Goal: Transaction & Acquisition: Purchase product/service

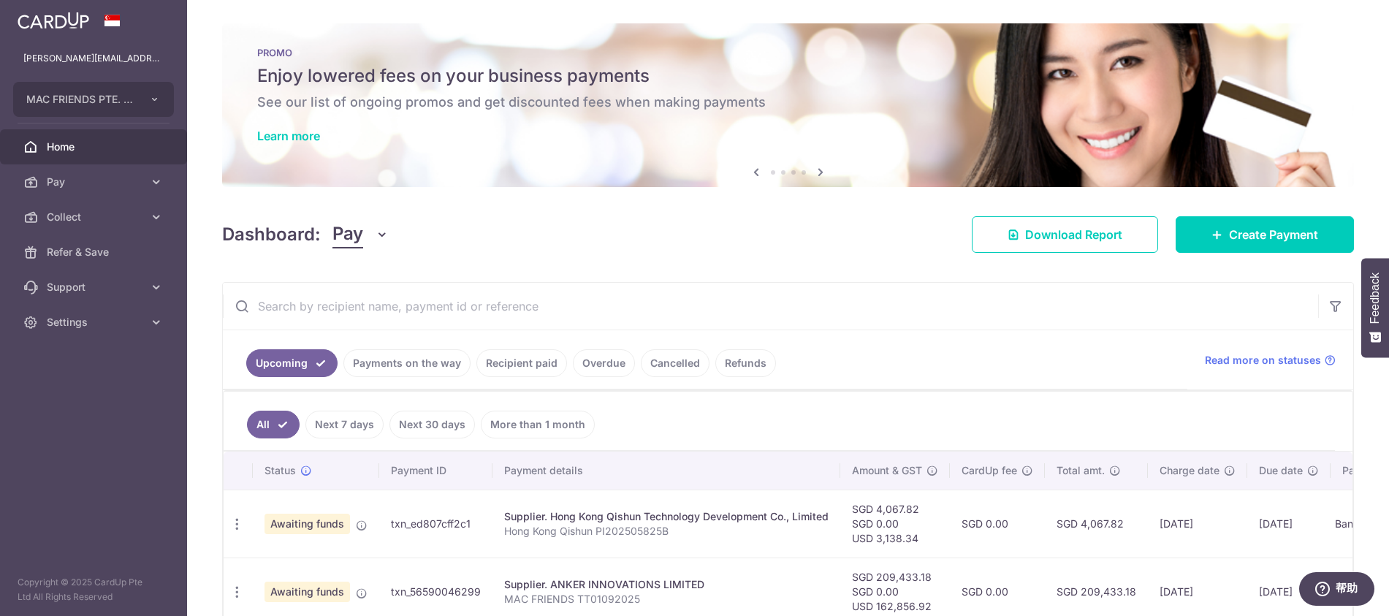
scroll to position [81, 0]
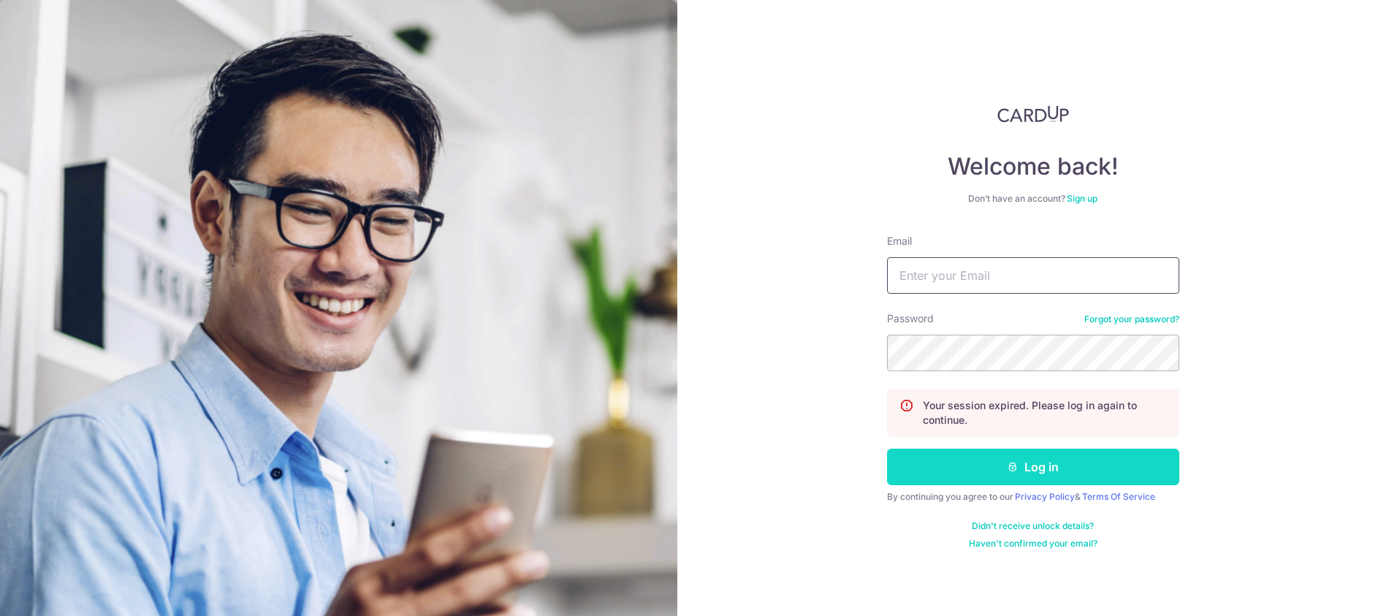
type input "[PERSON_NAME][EMAIL_ADDRESS][DOMAIN_NAME]"
click at [949, 473] on button "Log in" at bounding box center [1033, 467] width 292 height 37
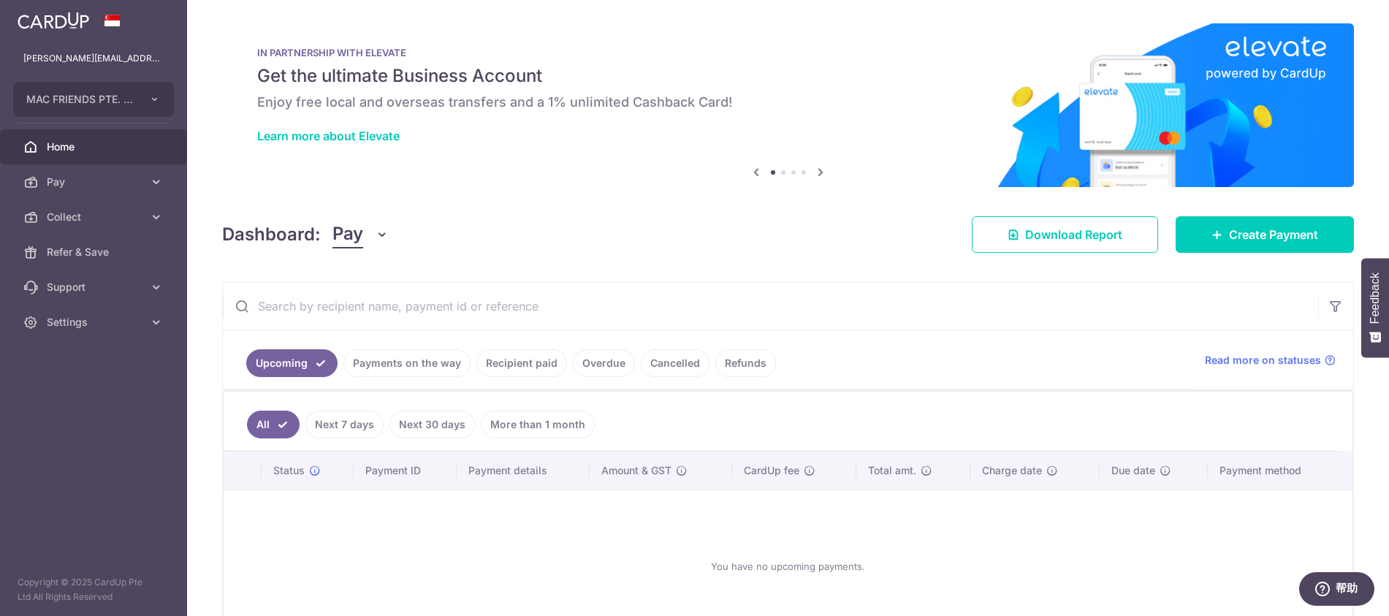
click at [378, 365] on link "Payments on the way" at bounding box center [406, 363] width 127 height 28
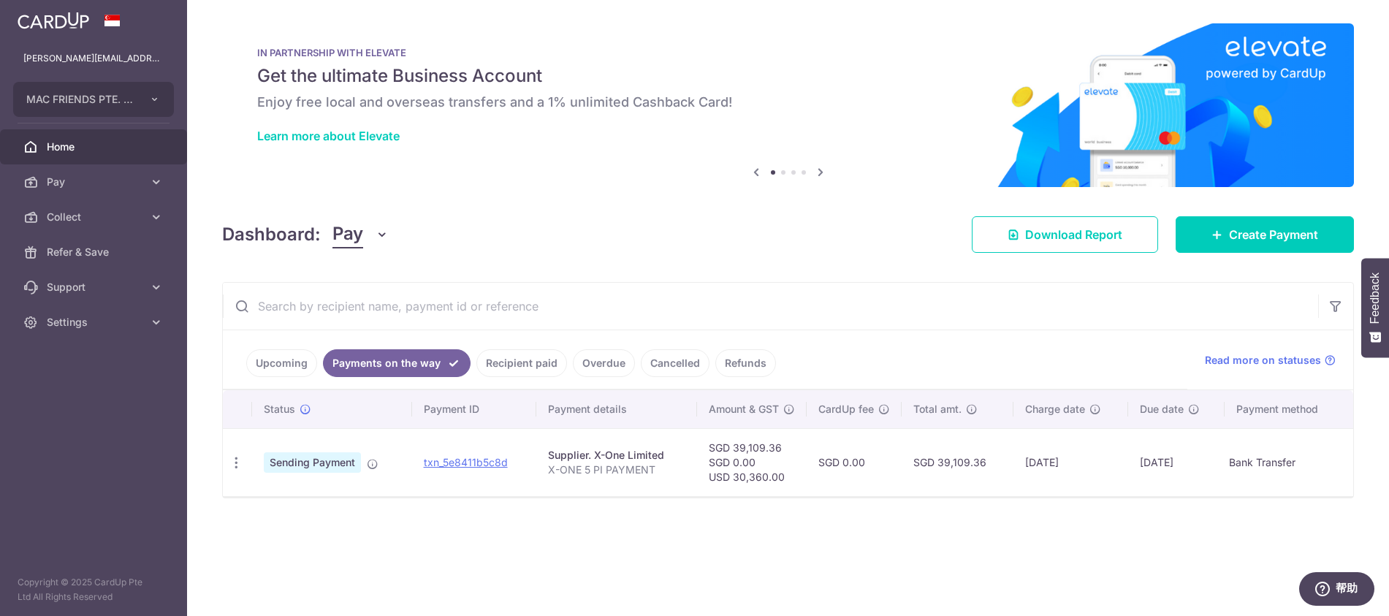
click at [519, 364] on link "Recipient paid" at bounding box center [521, 363] width 91 height 28
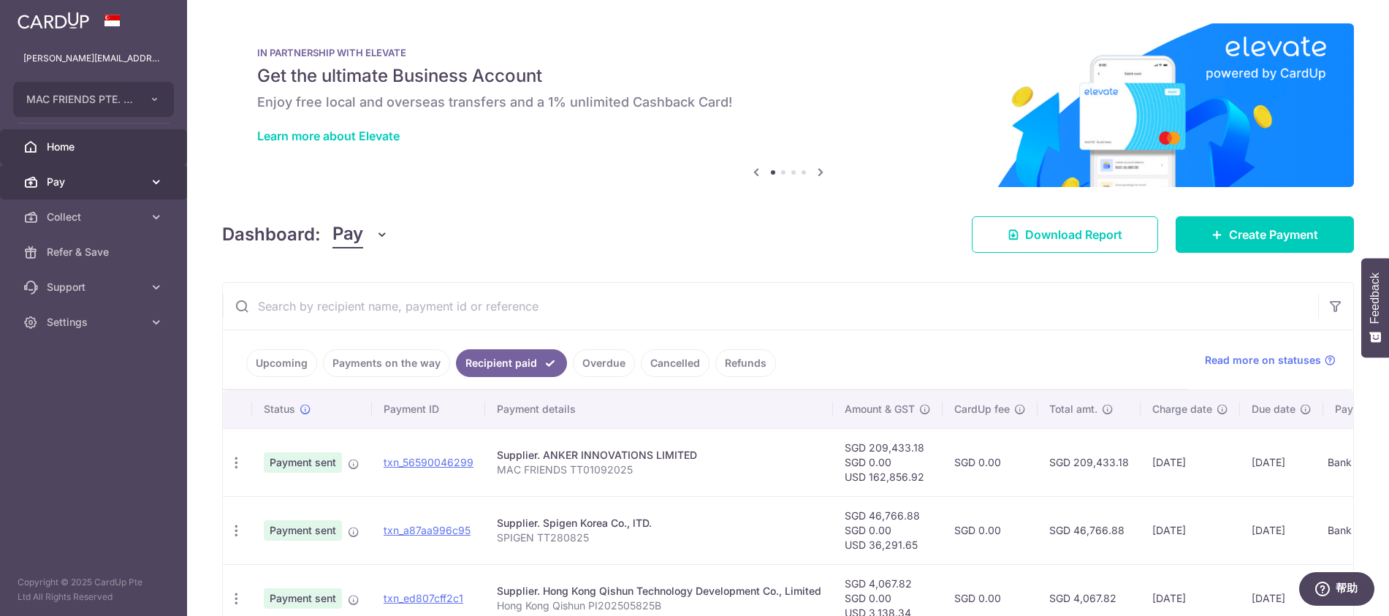
click at [85, 187] on span "Pay" at bounding box center [95, 182] width 96 height 15
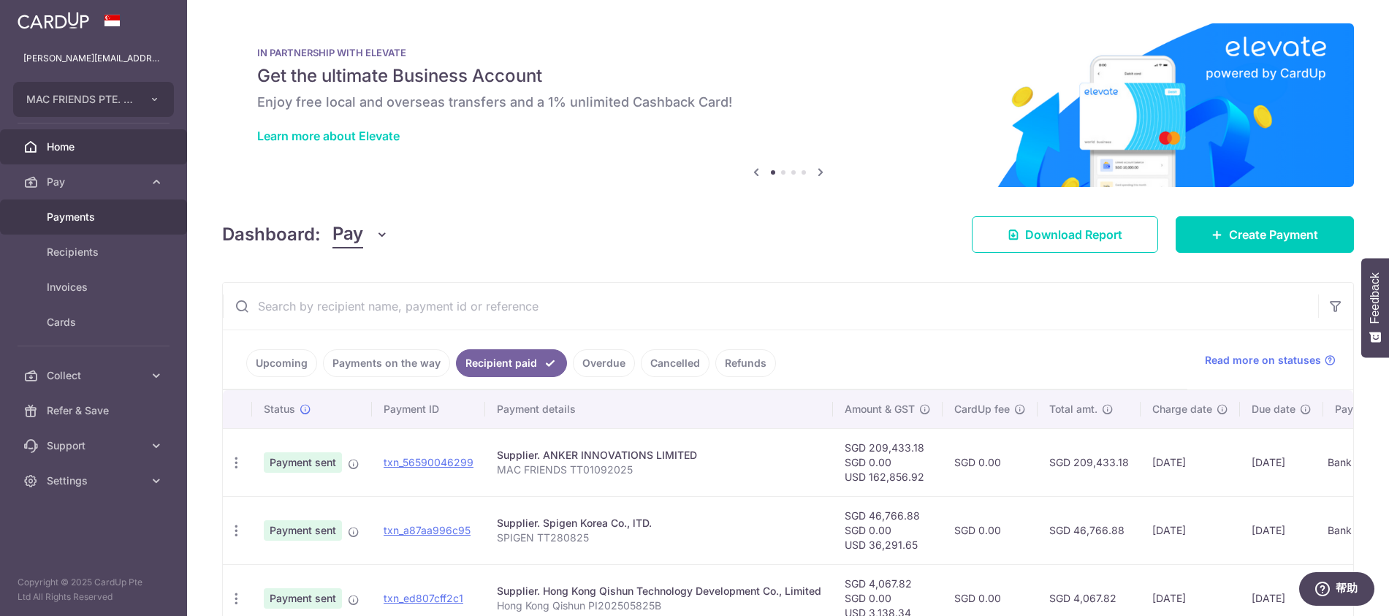
click at [76, 214] on span "Payments" at bounding box center [95, 217] width 96 height 15
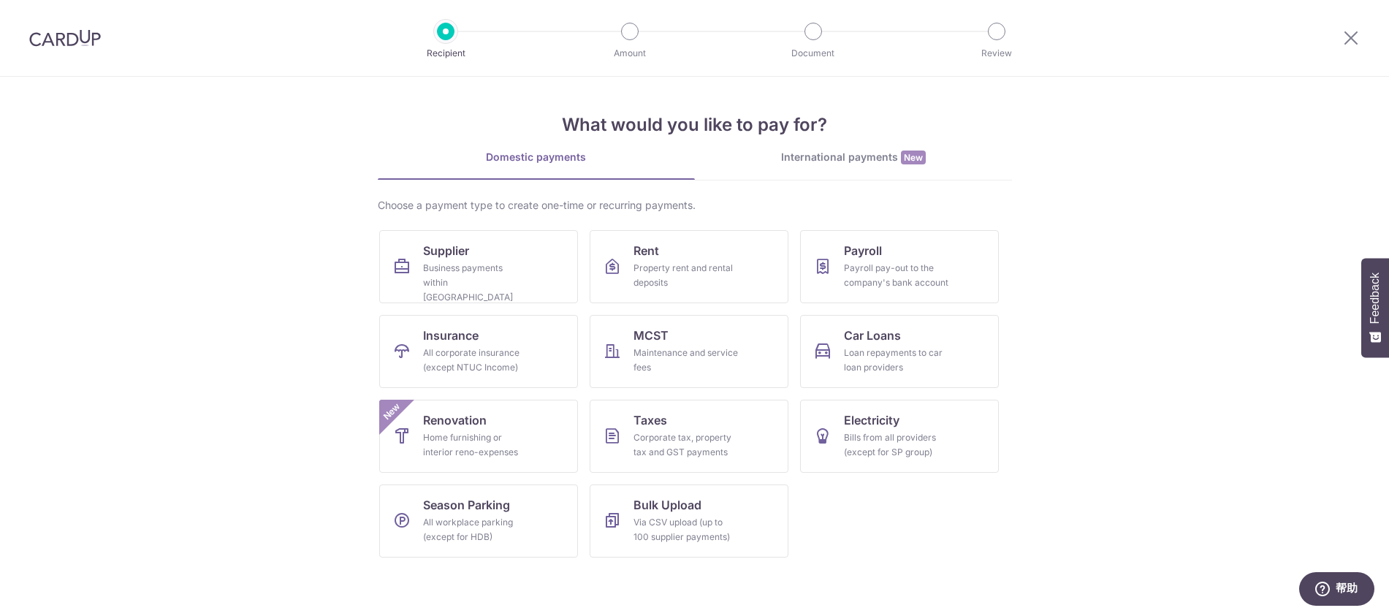
click at [829, 164] on div "International payments New" at bounding box center [853, 157] width 317 height 15
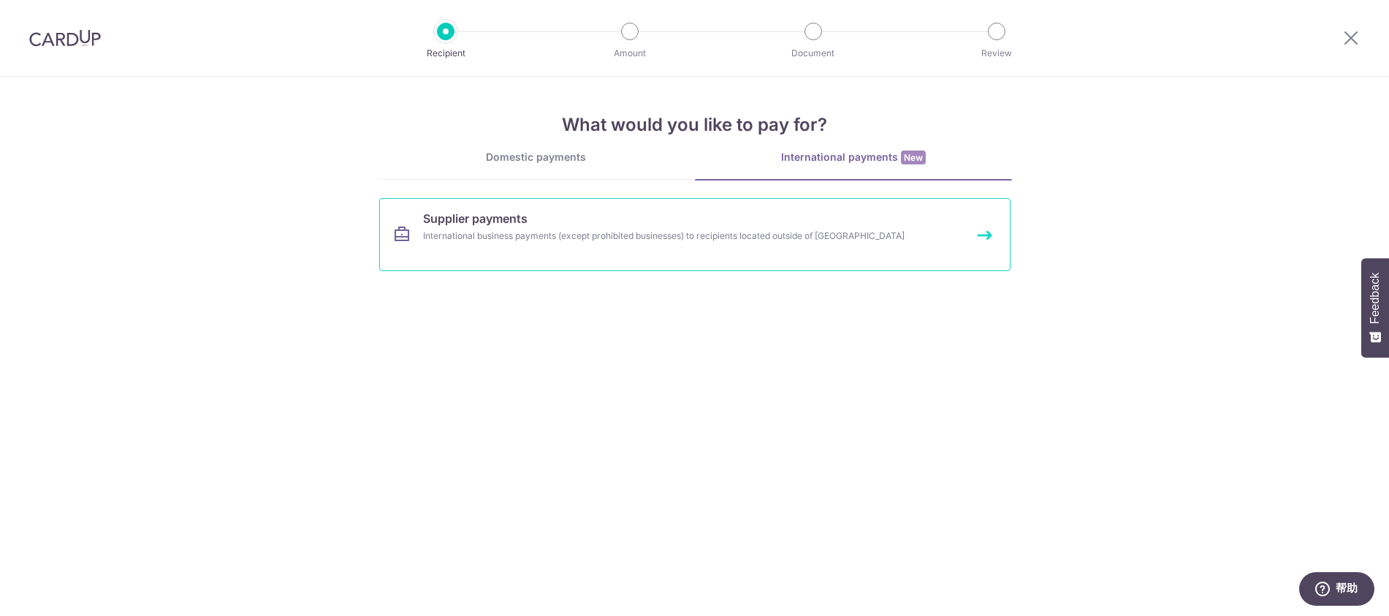
click at [574, 224] on link "Supplier payments International business payments (except prohibited businesses…" at bounding box center [694, 234] width 631 height 73
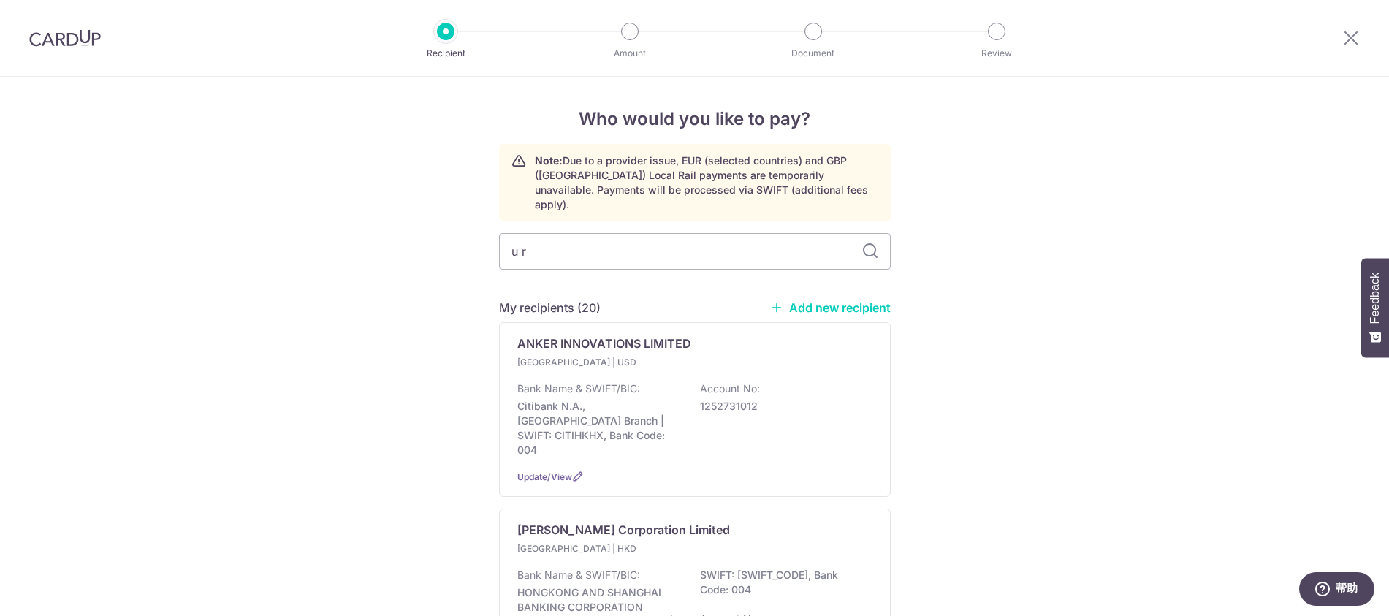
type input "画"
type input "urb"
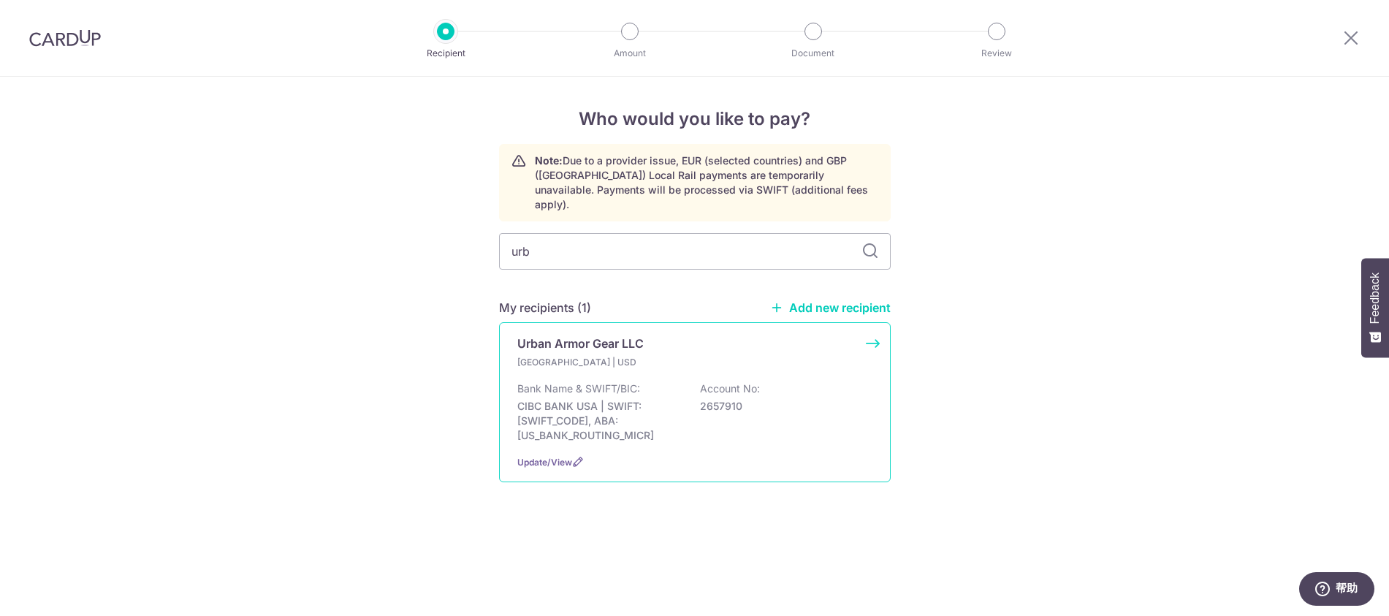
click at [616, 335] on p "Urban Armor Gear LLC" at bounding box center [580, 344] width 126 height 18
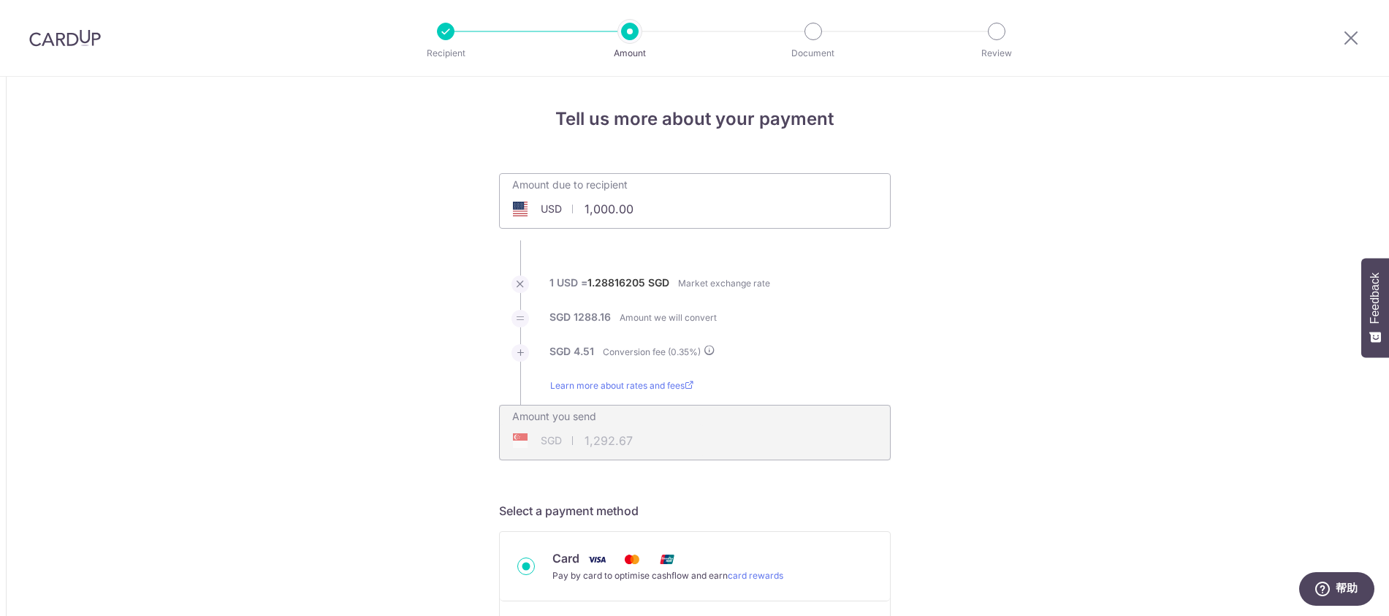
click at [649, 210] on input "1,000.00" at bounding box center [613, 209] width 226 height 34
drag, startPoint x: 595, startPoint y: 206, endPoint x: 559, endPoint y: 205, distance: 35.8
click at [559, 205] on div "USD 1,000.00 1000" at bounding box center [613, 209] width 226 height 34
type input "1,000.00"
type input "1,292.70"
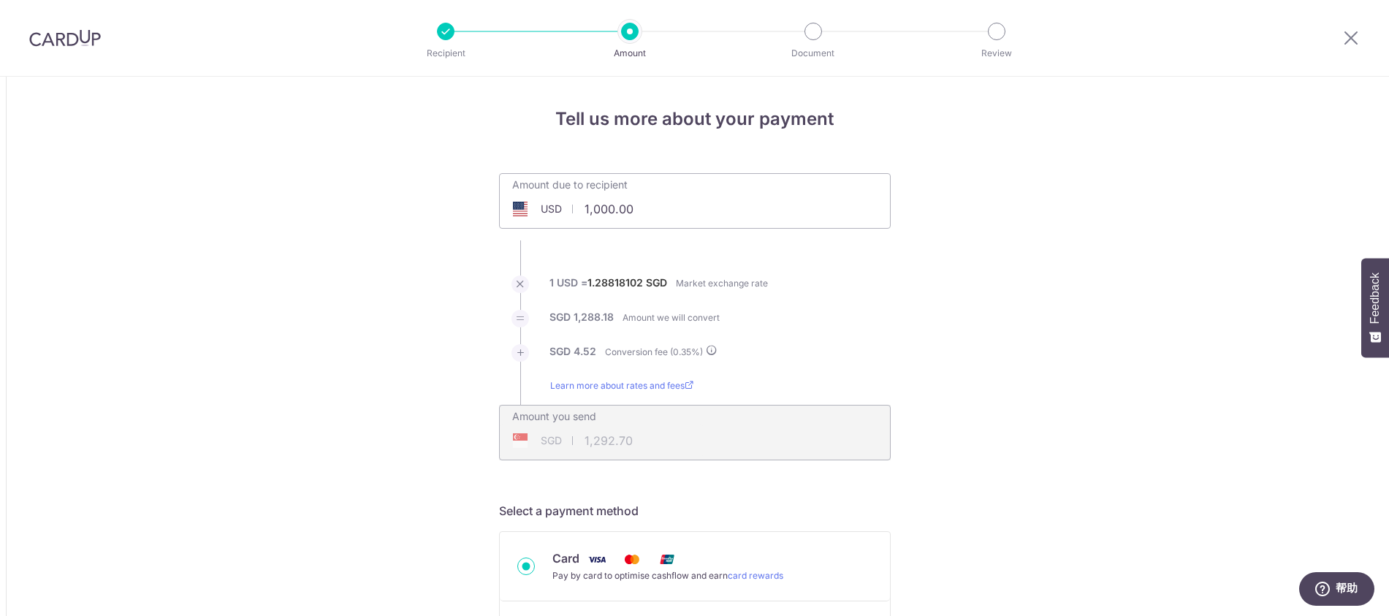
click at [652, 212] on input "1,000.00" at bounding box center [613, 209] width 226 height 34
drag, startPoint x: 646, startPoint y: 210, endPoint x: 571, endPoint y: 211, distance: 75.3
click at [571, 211] on div "USD 1,000.00 1000" at bounding box center [613, 209] width 226 height 34
drag, startPoint x: 660, startPoint y: 212, endPoint x: 574, endPoint y: 210, distance: 85.5
click at [574, 210] on input "1,000.00" at bounding box center [613, 209] width 226 height 34
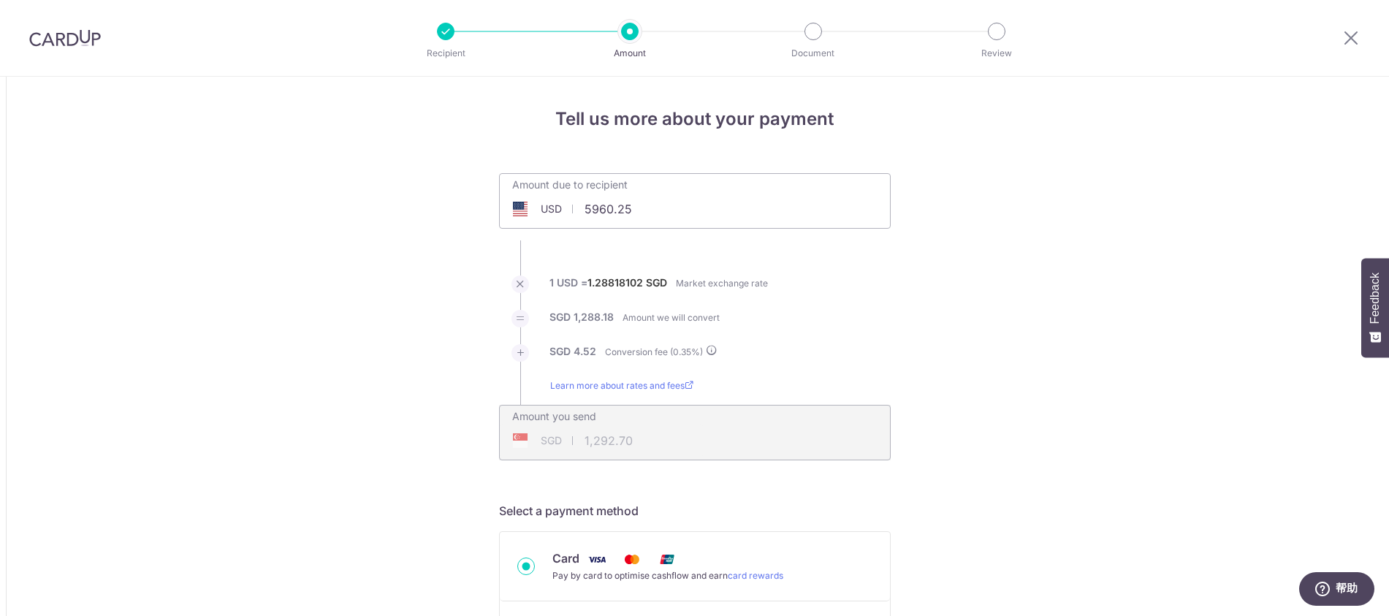
click at [804, 337] on li "SGD 1,288.18 Amount we will convert" at bounding box center [695, 327] width 392 height 34
type input "5,960.25"
type input "7,704.86"
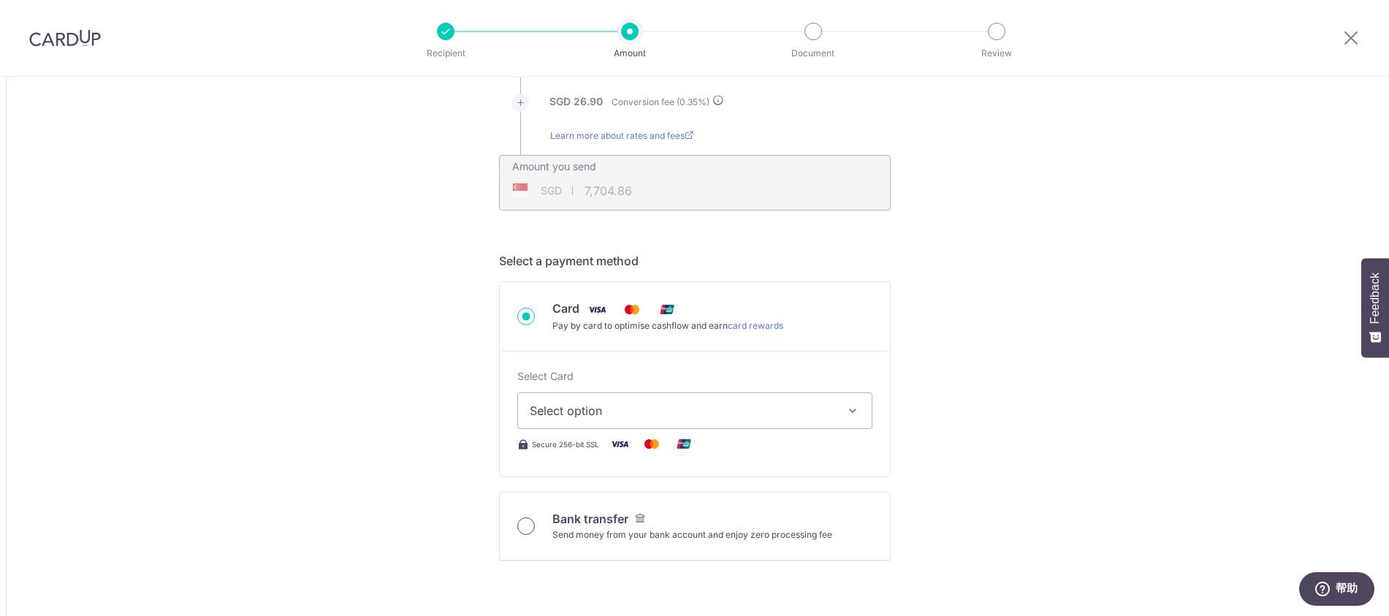
click at [525, 526] on input "Bank transfer Send money from your bank account and enjoy zero processing fee" at bounding box center [526, 526] width 18 height 18
radio input "true"
type input "5,960.25"
type input "7,692.65"
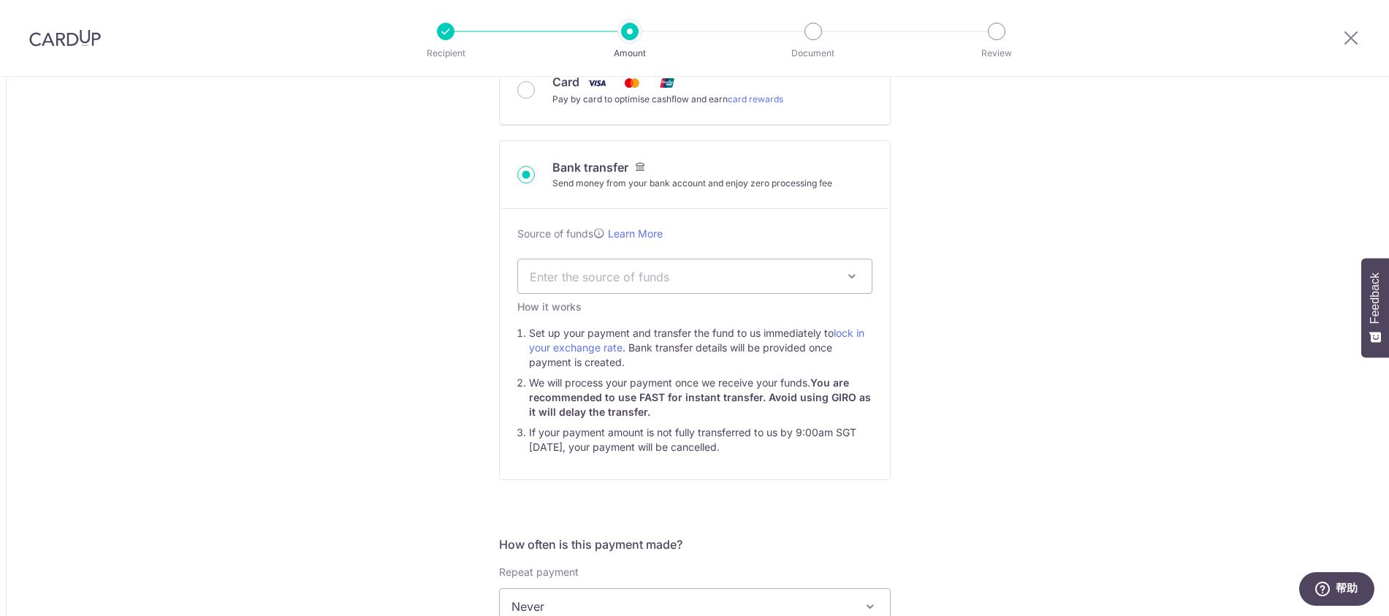
scroll to position [550, 0]
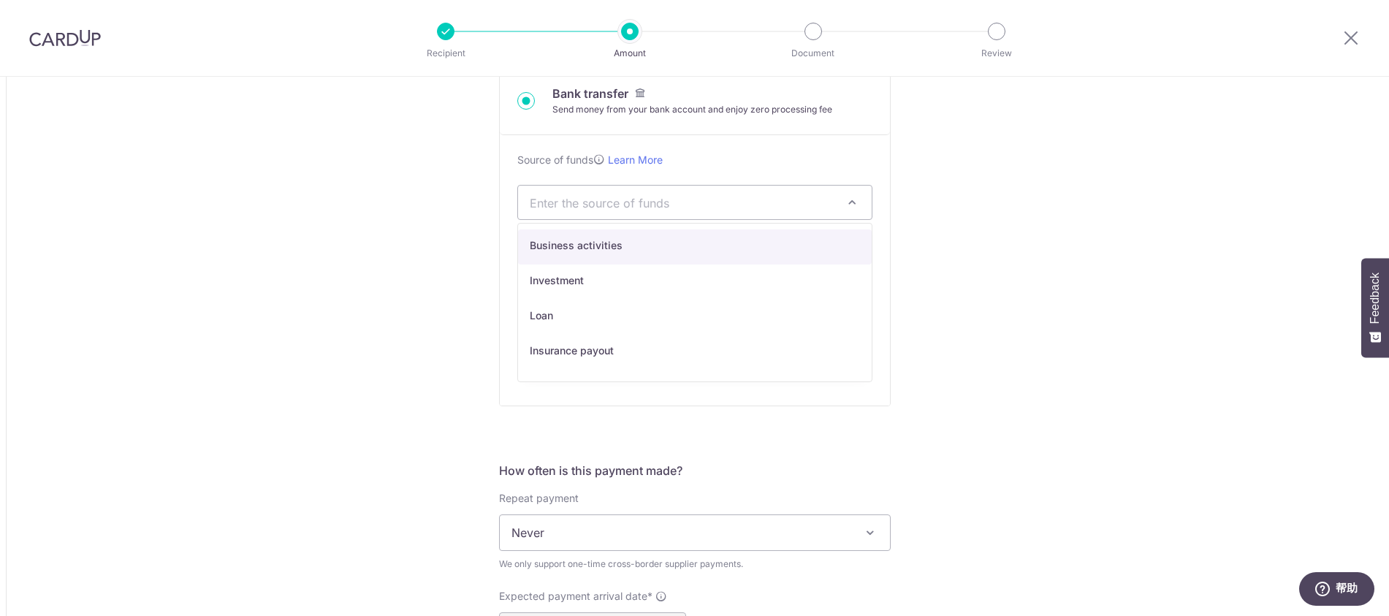
click at [692, 207] on span "Enter the source of funds" at bounding box center [683, 202] width 307 height 16
select select "1"
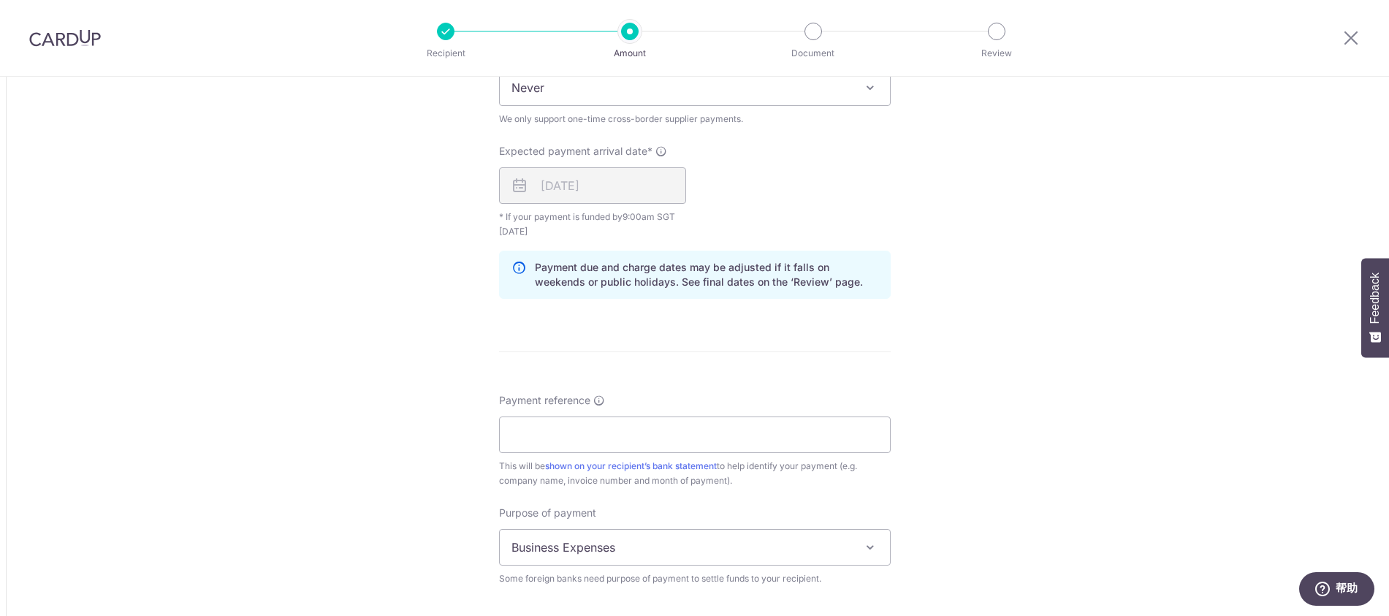
scroll to position [1015, 0]
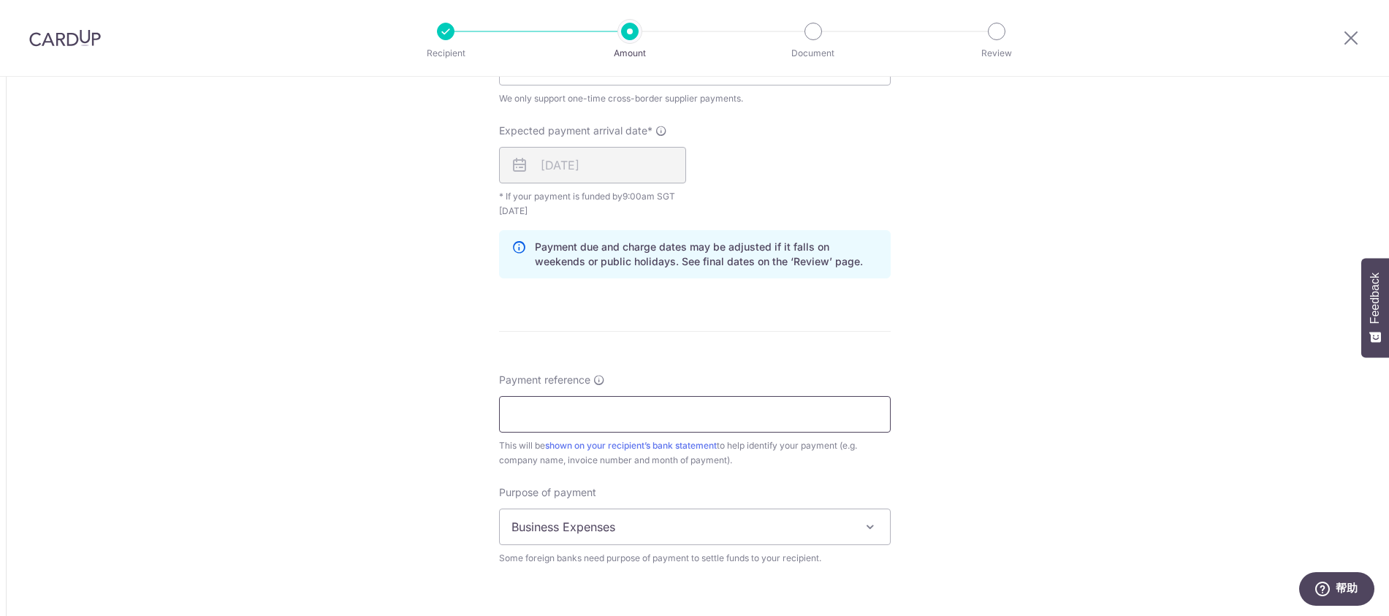
click at [630, 419] on input "Payment reference" at bounding box center [695, 414] width 392 height 37
type input "MAC FRIENDS PI20250904"
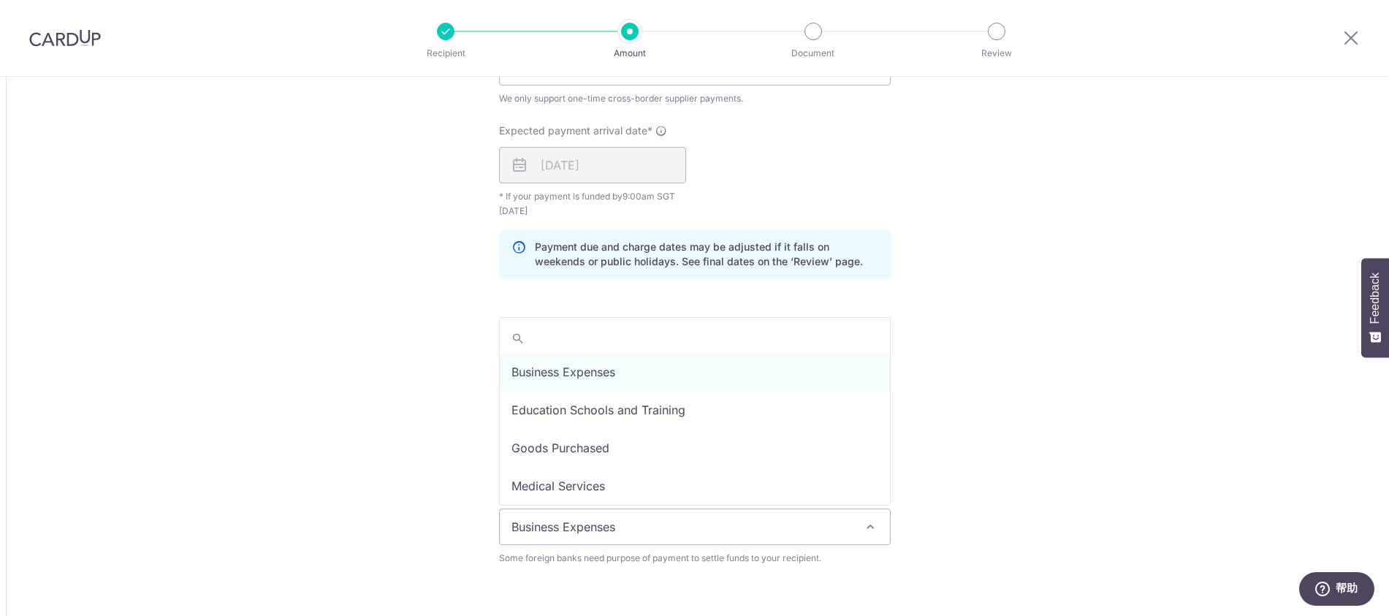
click at [795, 532] on span "Business Expenses" at bounding box center [695, 526] width 390 height 35
select select "Goods Purchased"
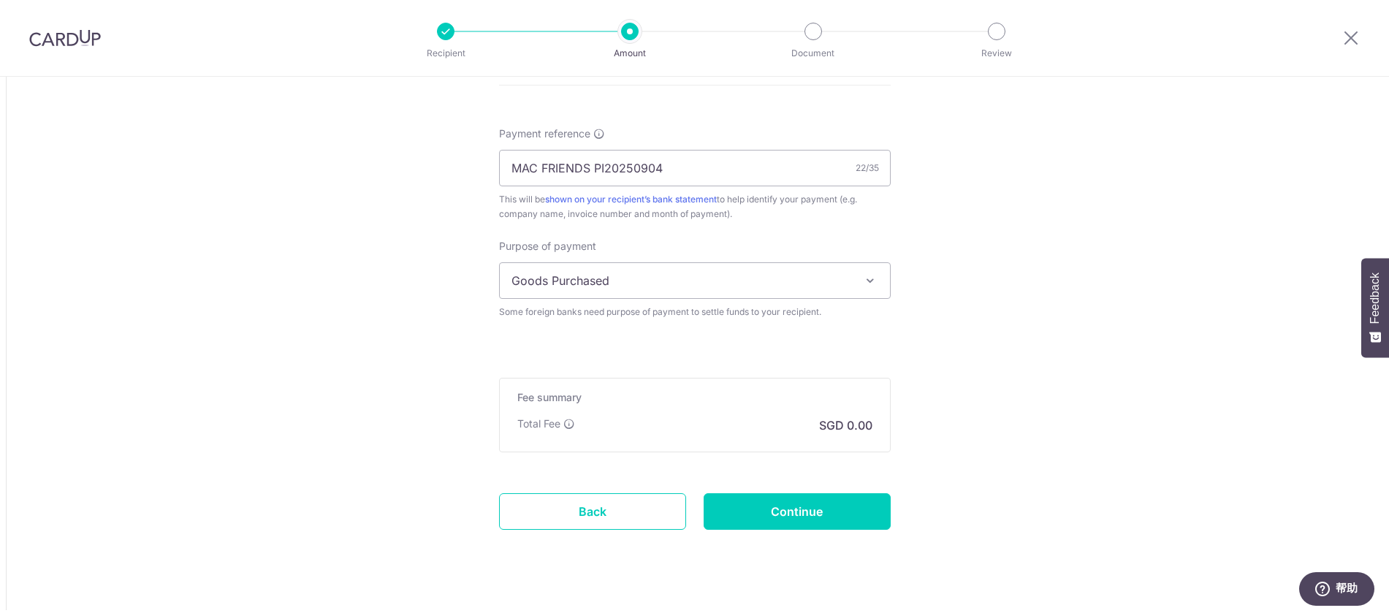
scroll to position [1285, 0]
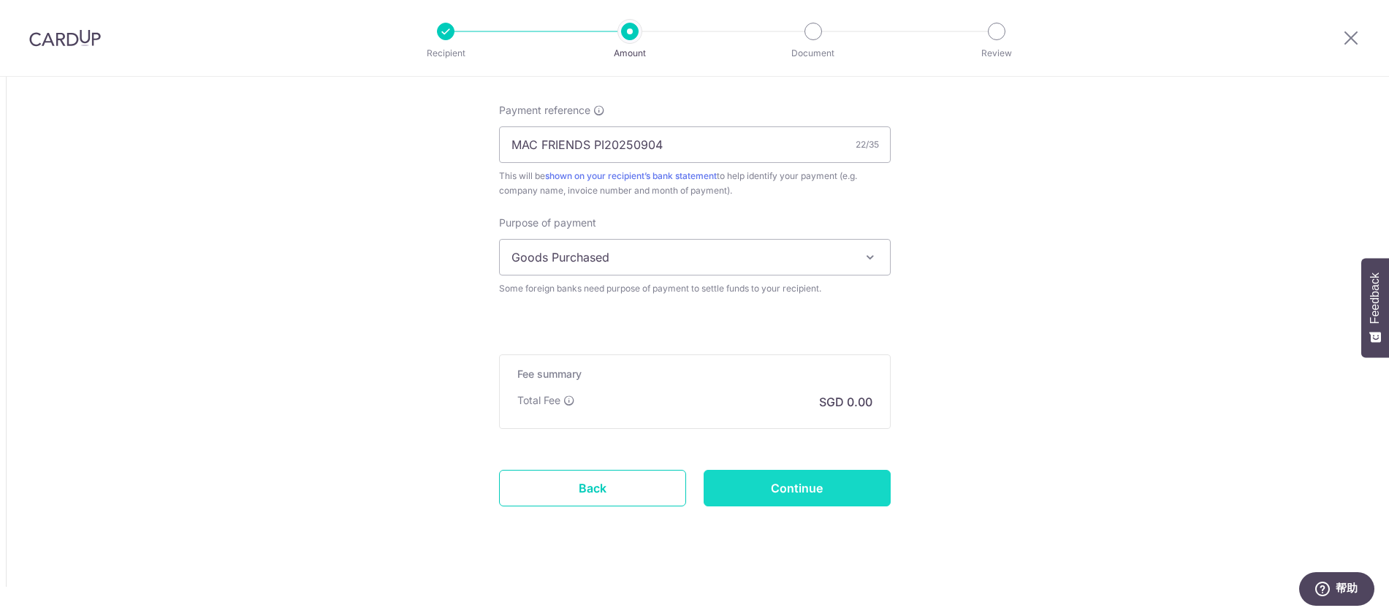
click at [847, 491] on input "Continue" at bounding box center [796, 488] width 187 height 37
type input "Create Schedule"
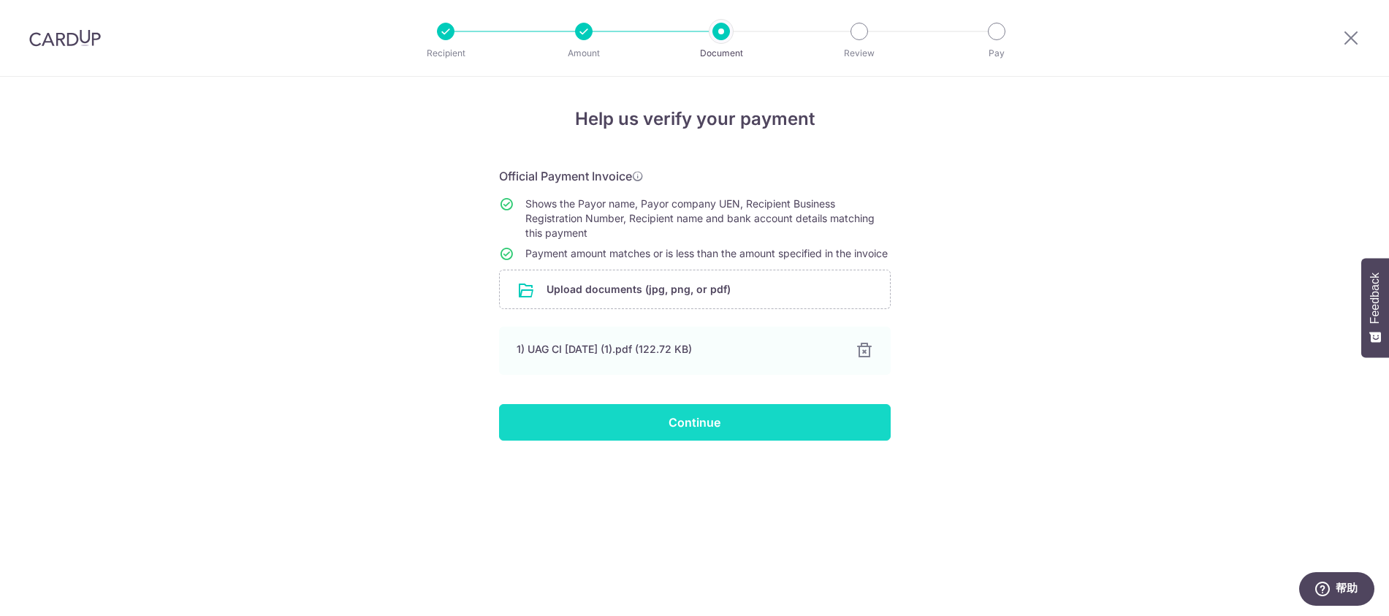
click at [703, 435] on input "Continue" at bounding box center [695, 422] width 392 height 37
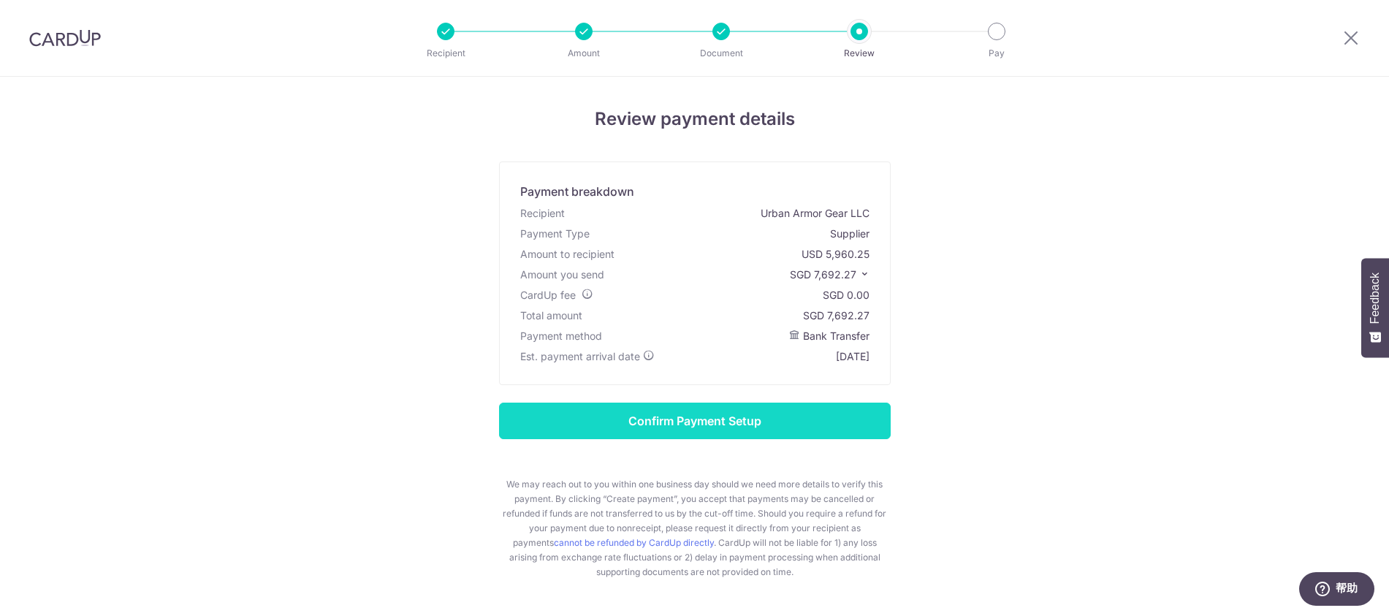
click at [760, 424] on input "Confirm Payment Setup" at bounding box center [695, 420] width 392 height 37
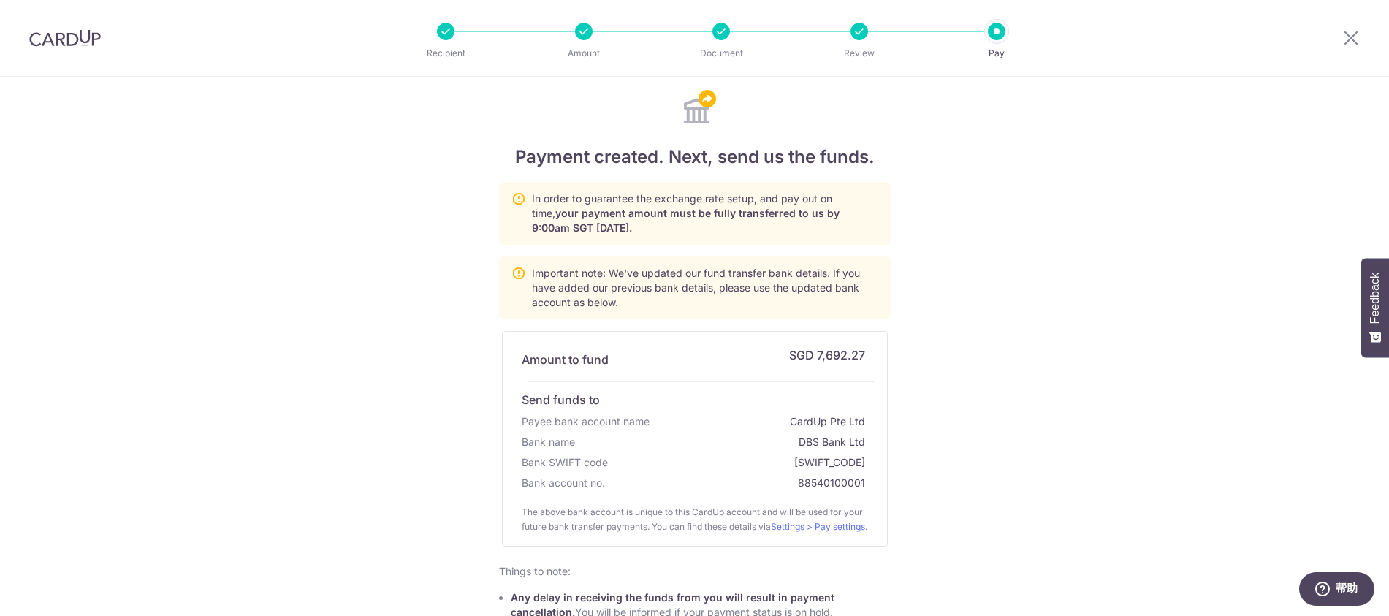
scroll to position [204, 0]
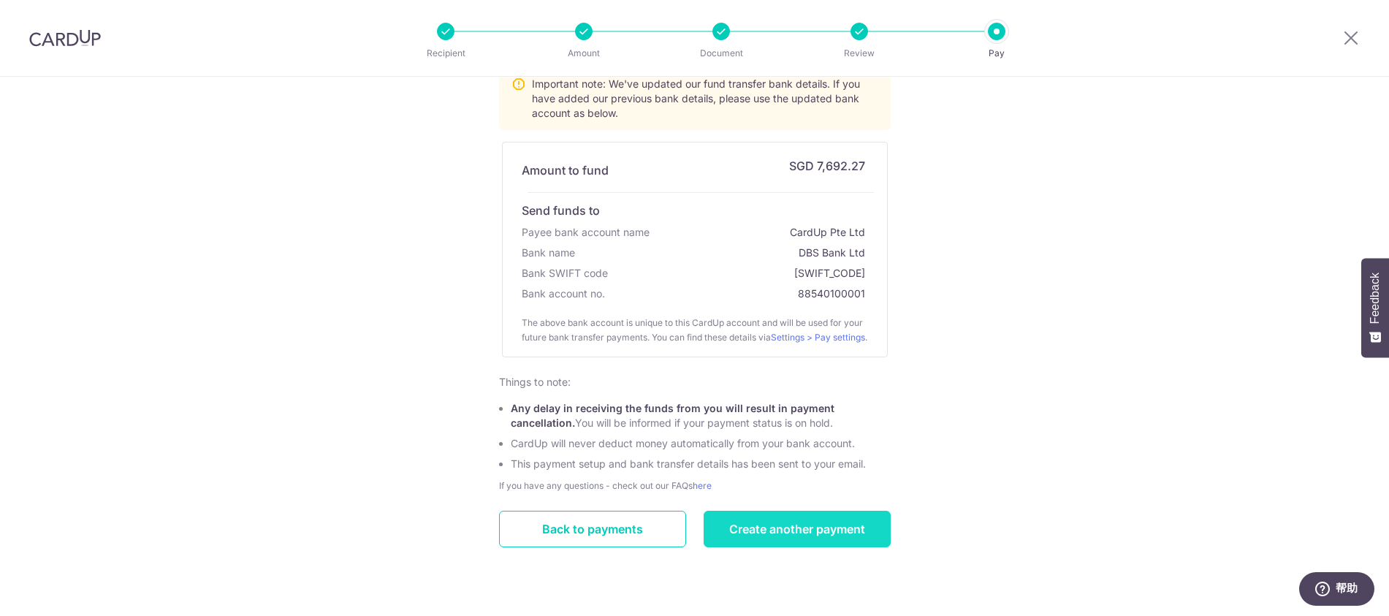
click at [782, 531] on link "Create another payment" at bounding box center [796, 529] width 187 height 37
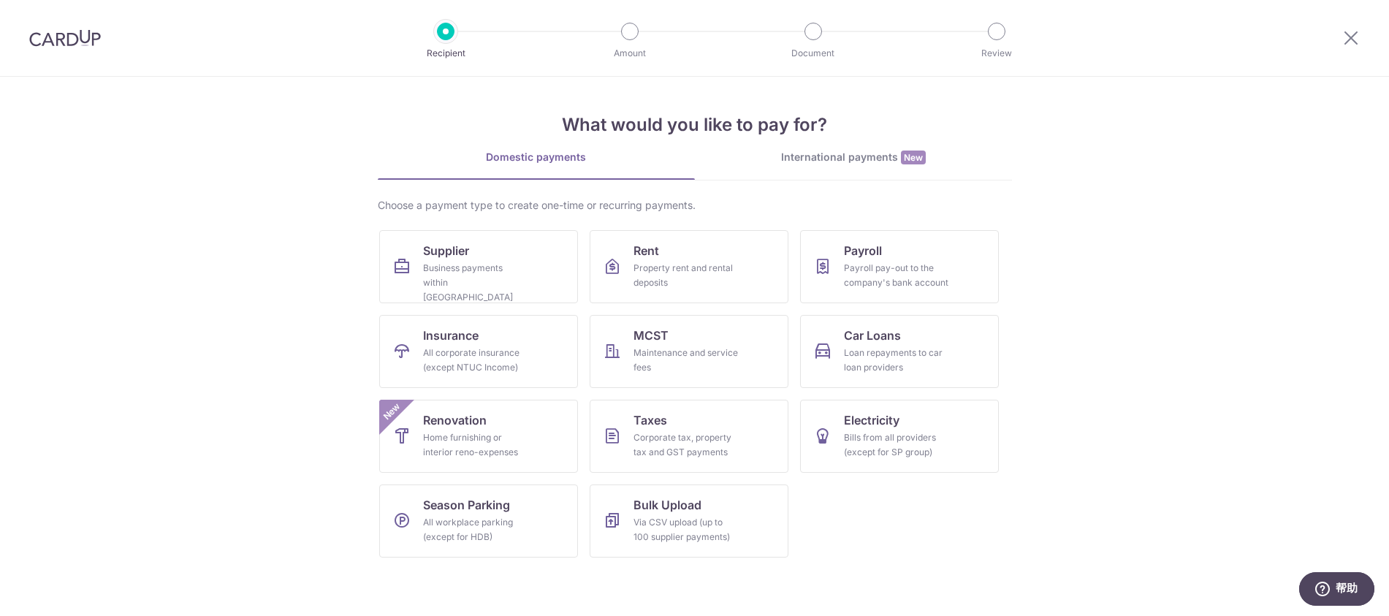
click at [810, 155] on div "International payments New" at bounding box center [853, 157] width 317 height 15
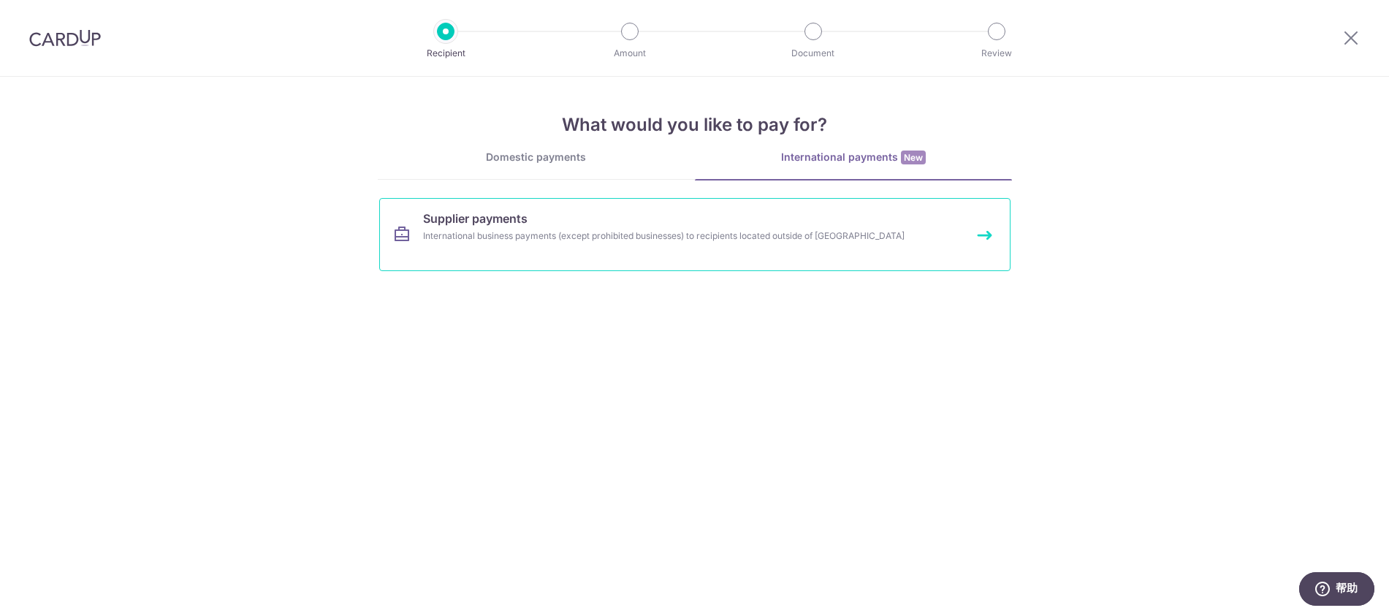
click at [663, 249] on link "Supplier payments International business payments (except prohibited businesses…" at bounding box center [694, 234] width 631 height 73
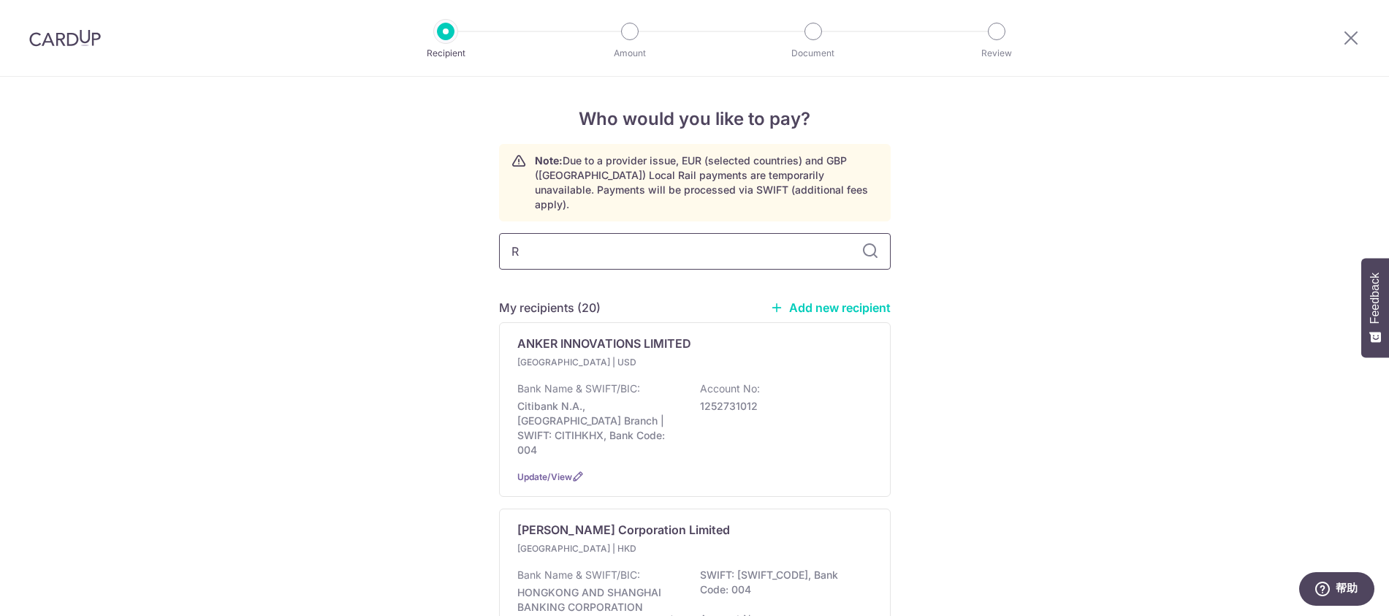
type input "RE"
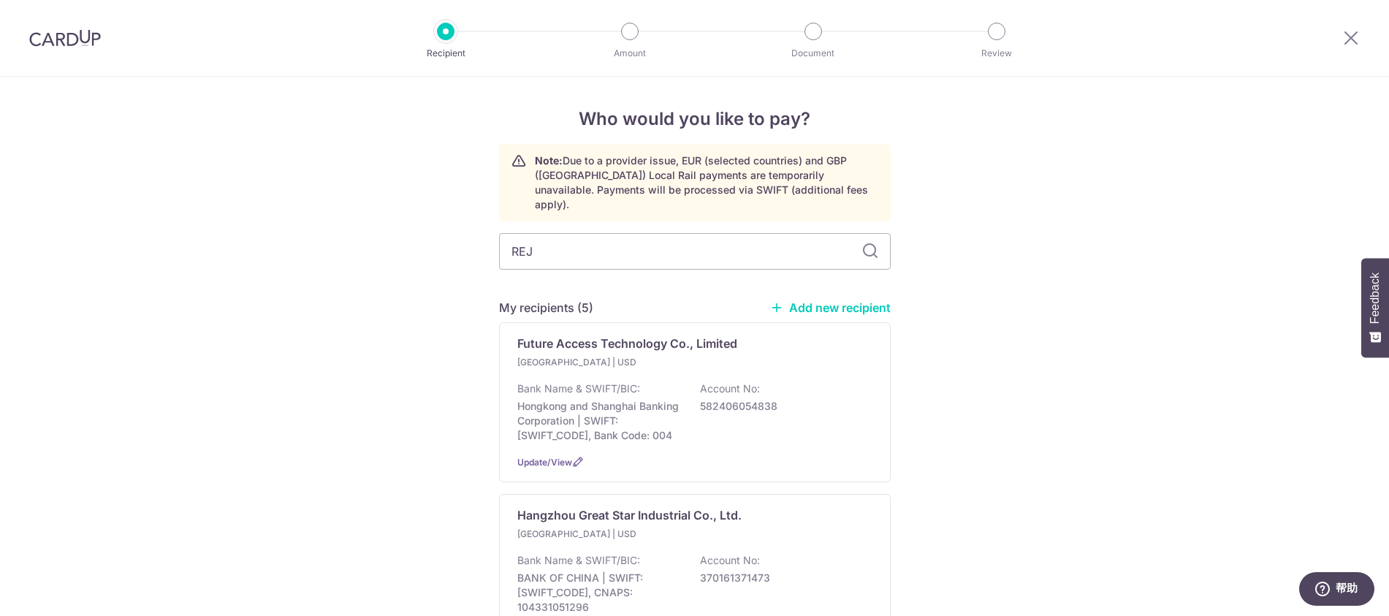
type input "RE"
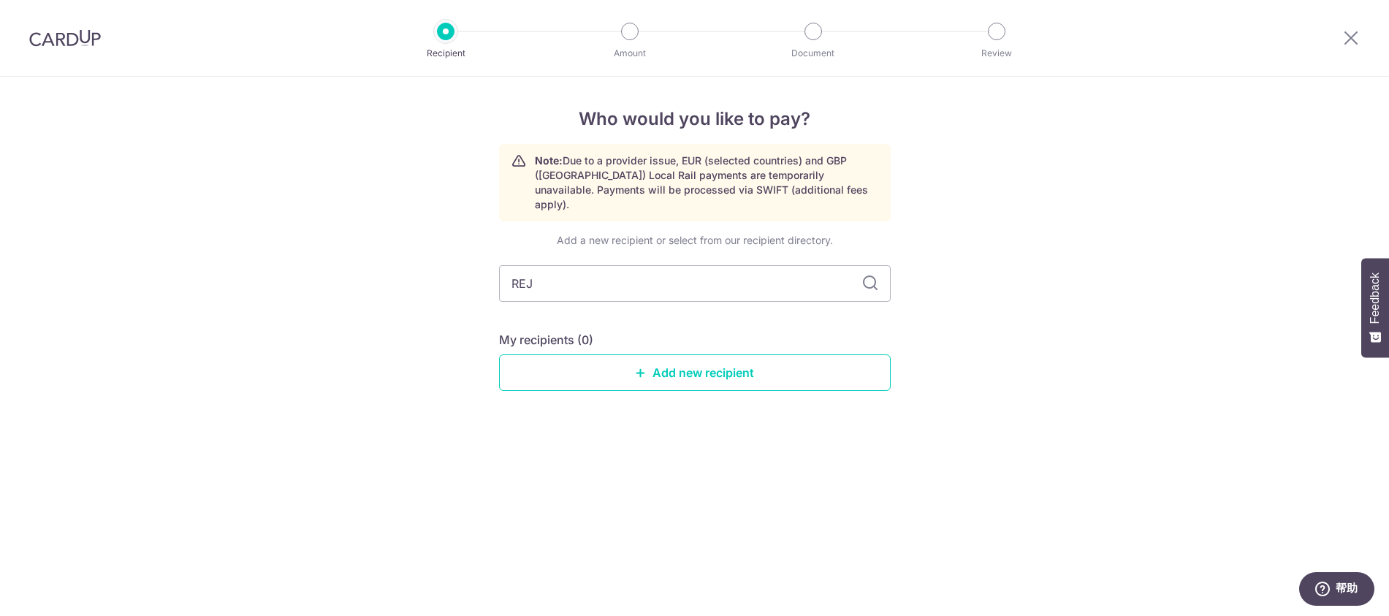
type input "RE"
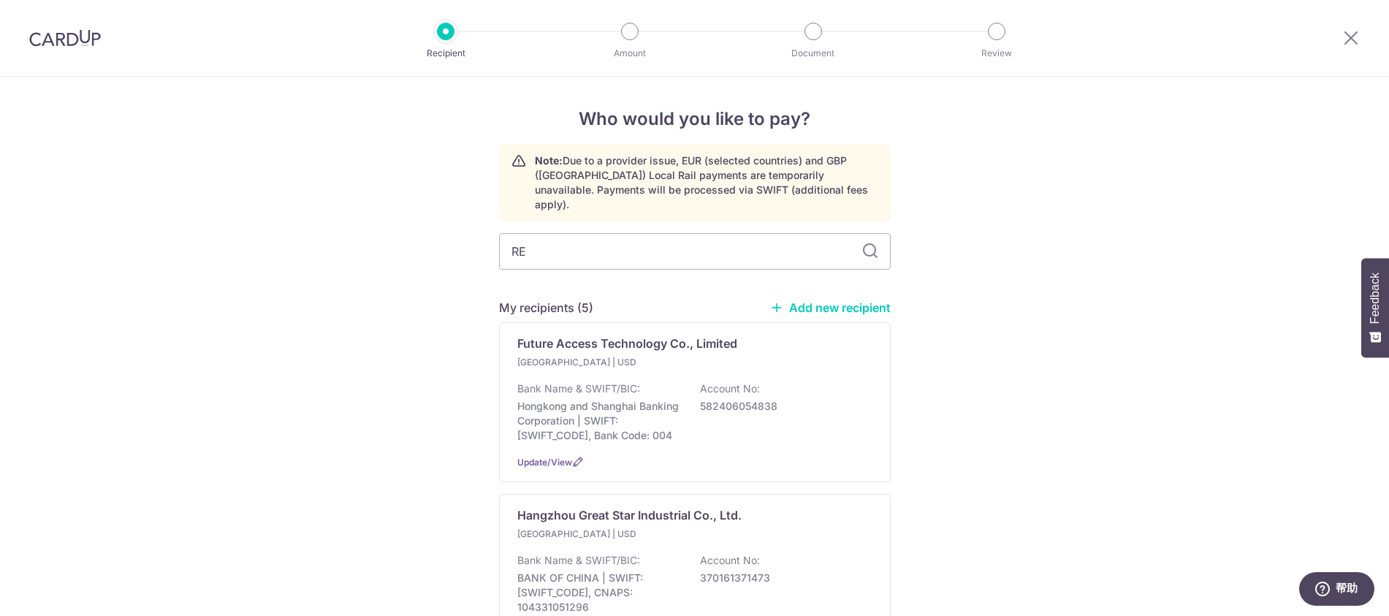
type input "R"
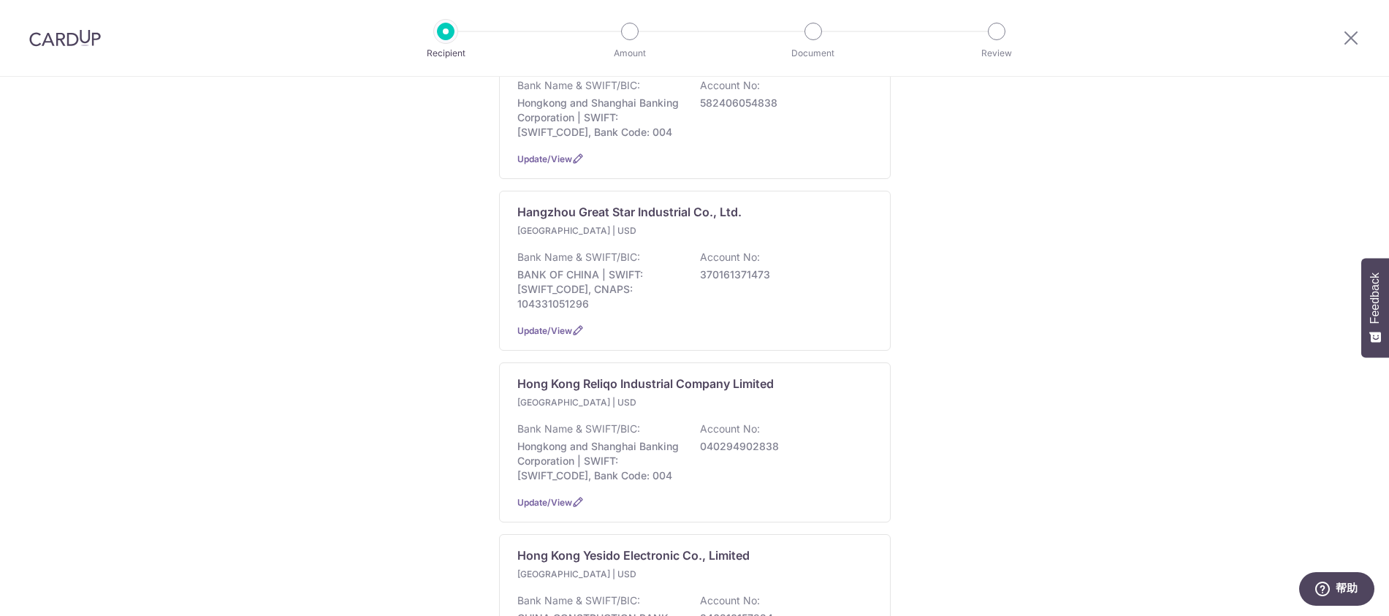
scroll to position [1026, 0]
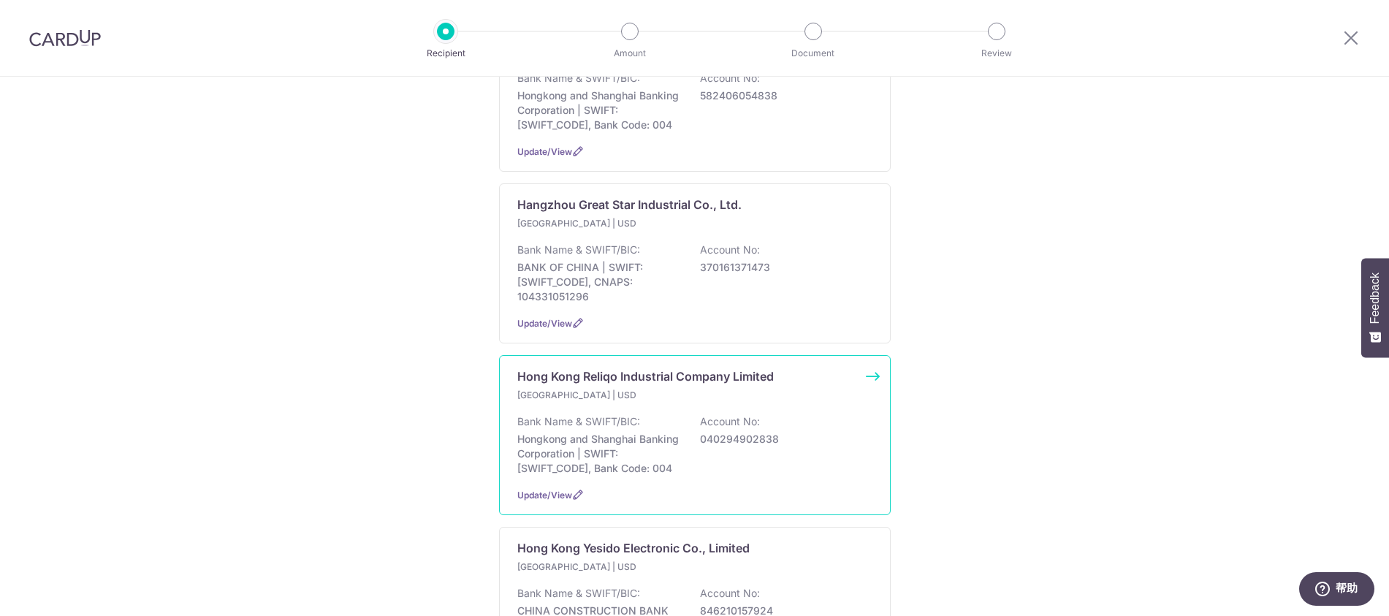
click at [701, 378] on p "Hong Kong Reliqo Industrial Company Limited" at bounding box center [645, 376] width 256 height 18
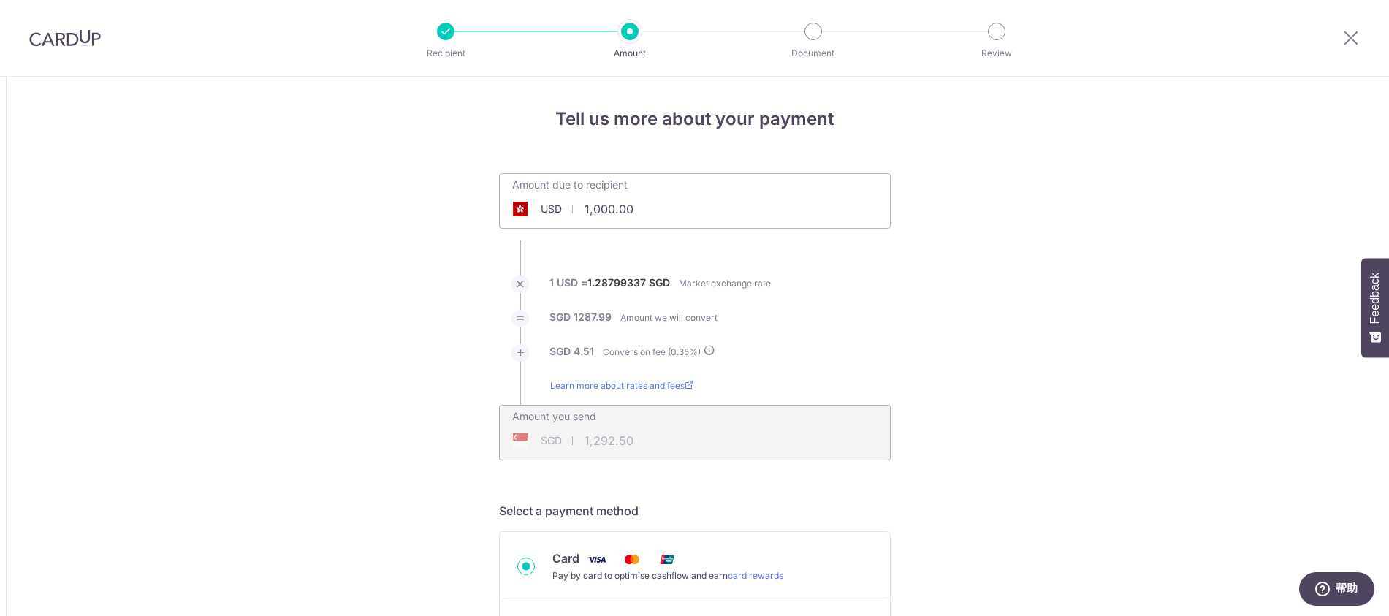
drag, startPoint x: 651, startPoint y: 212, endPoint x: 570, endPoint y: 207, distance: 80.5
click at [570, 207] on div "USD 1,000.00 1000" at bounding box center [613, 209] width 226 height 34
type input "2,888.40"
type input "3,733.48"
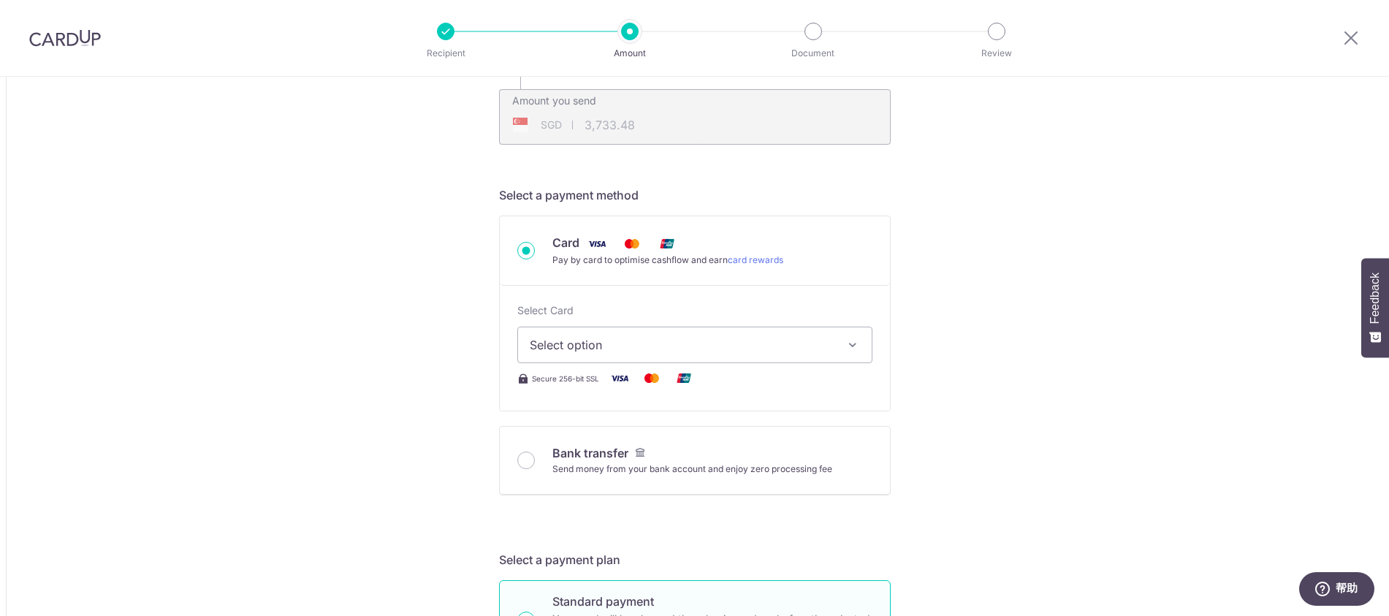
scroll to position [315, 0]
click at [524, 463] on input "Bank transfer Send money from your bank account and enjoy zero processing fee" at bounding box center [526, 461] width 18 height 18
radio input "true"
type input "2,888.40"
type input "3,727.53"
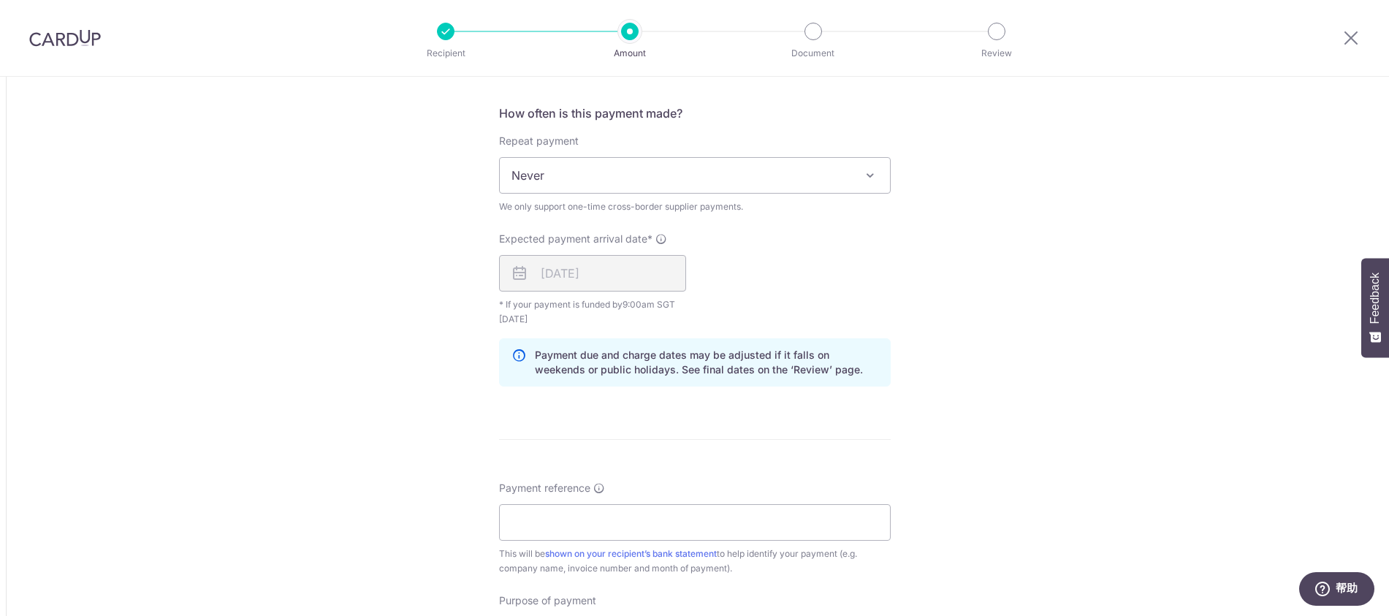
scroll to position [934, 0]
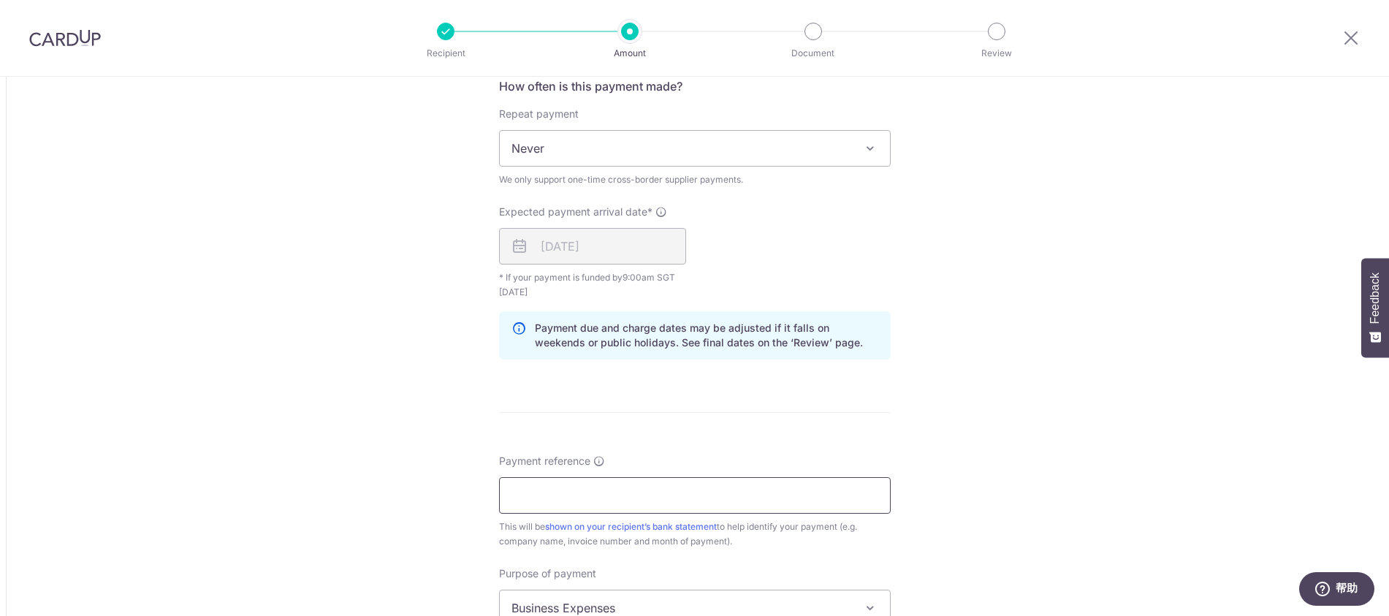
click at [653, 495] on input "Payment reference" at bounding box center [695, 495] width 392 height 37
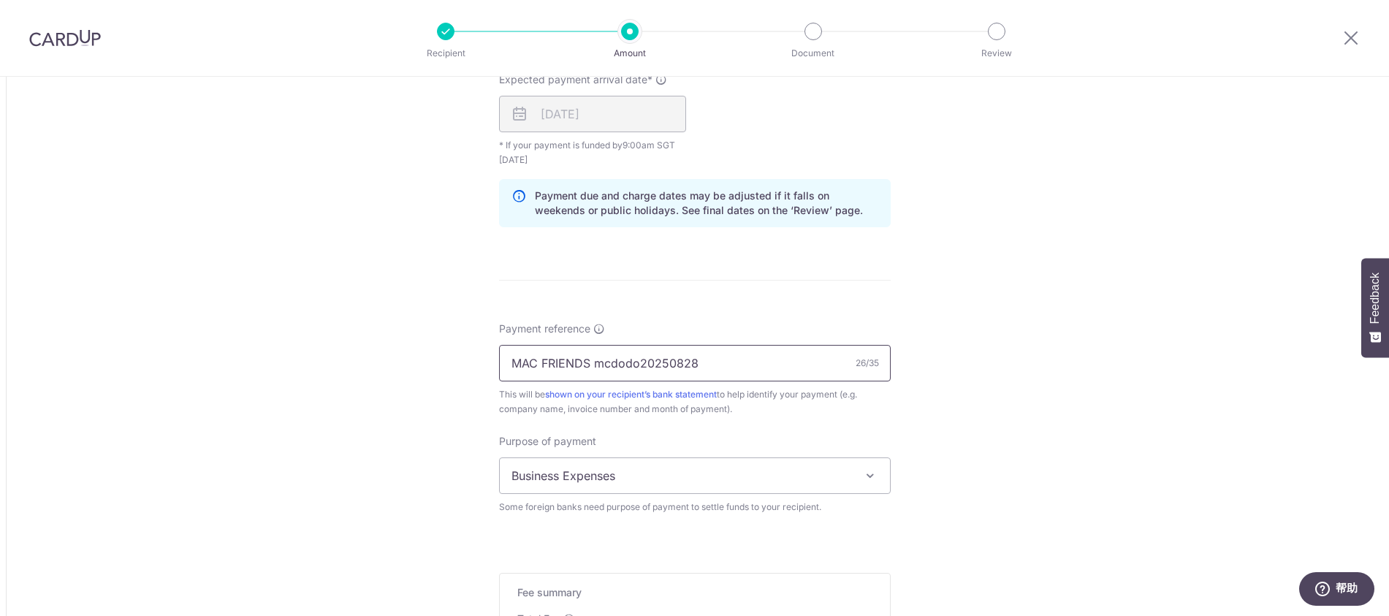
scroll to position [1146, 0]
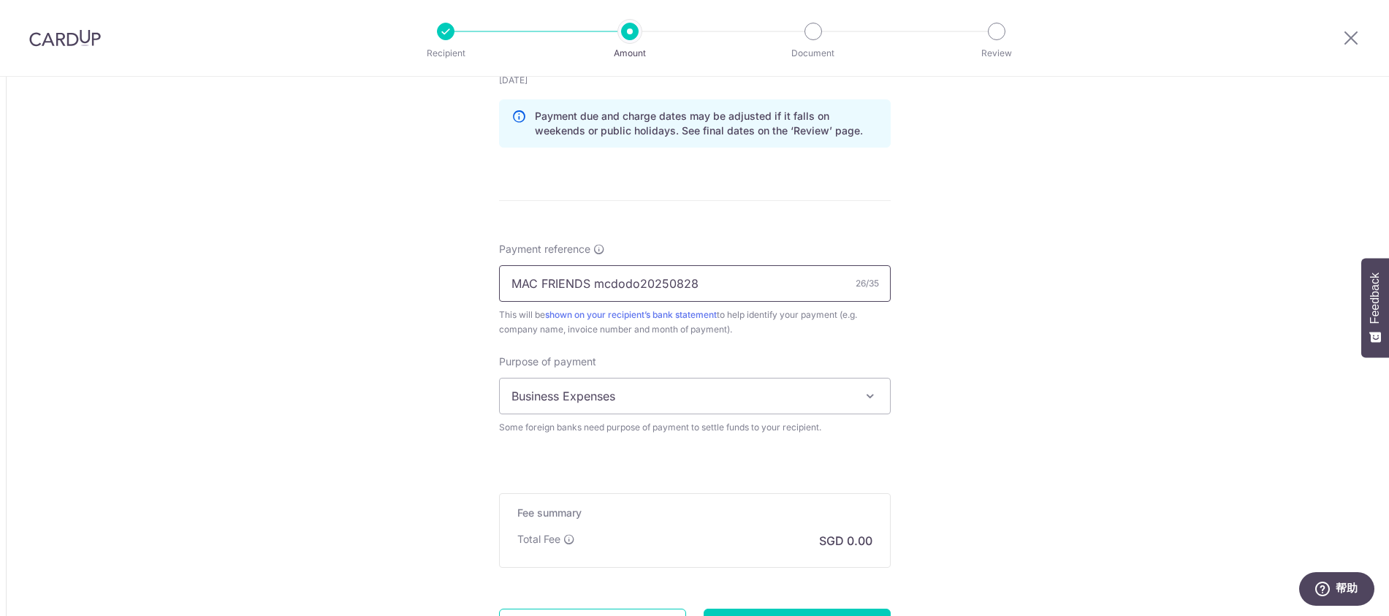
type input "MAC FRIENDS mcdodo20250828"
click at [745, 399] on span "Business Expenses" at bounding box center [695, 395] width 390 height 35
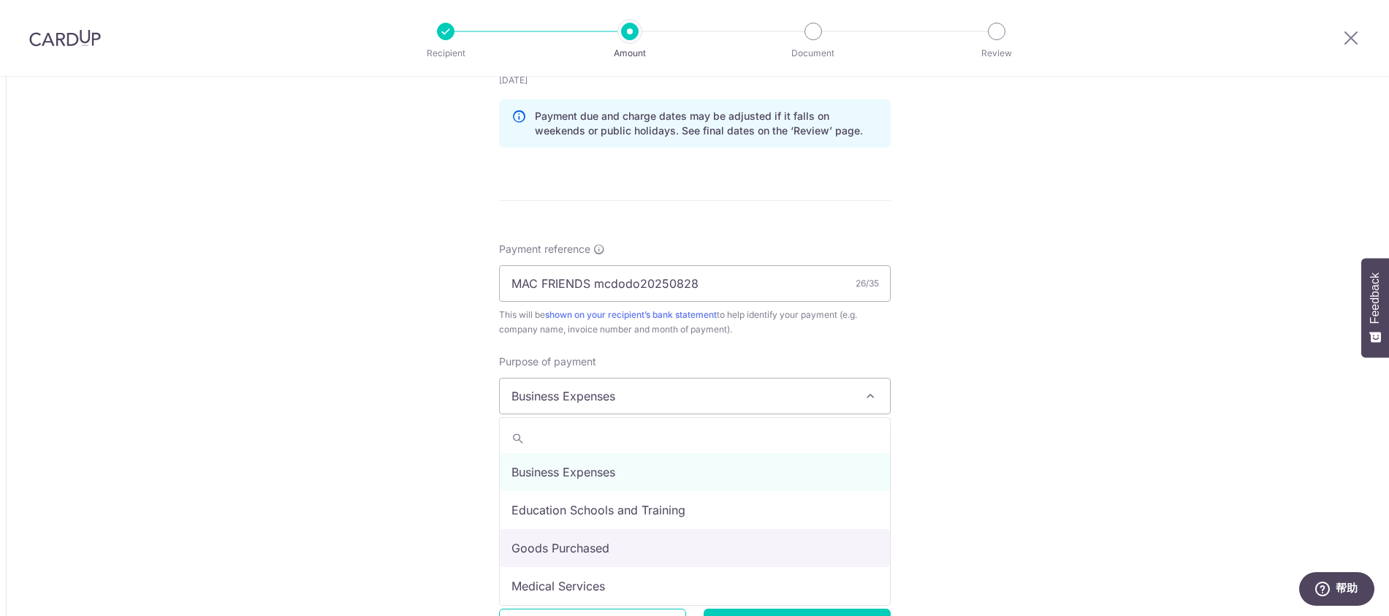
drag, startPoint x: 600, startPoint y: 547, endPoint x: 962, endPoint y: 467, distance: 370.4
select select "Goods Purchased"
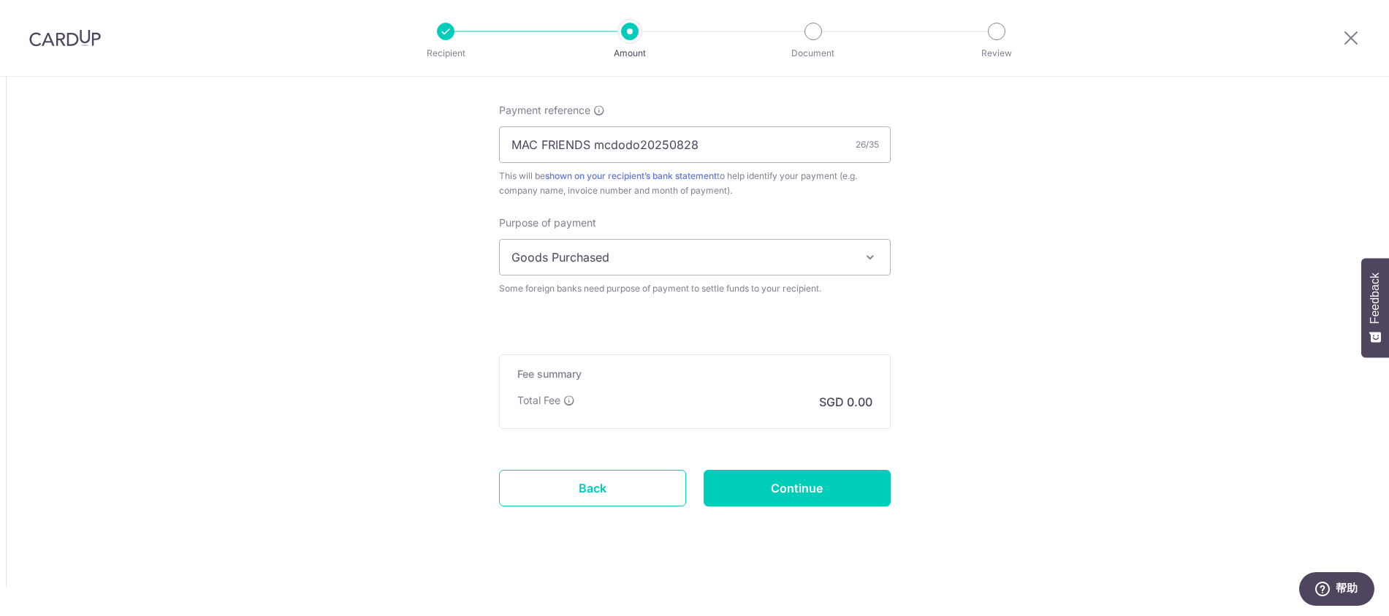
scroll to position [1284, 0]
click at [824, 498] on input "Continue" at bounding box center [796, 488] width 187 height 37
type input "Create Schedule"
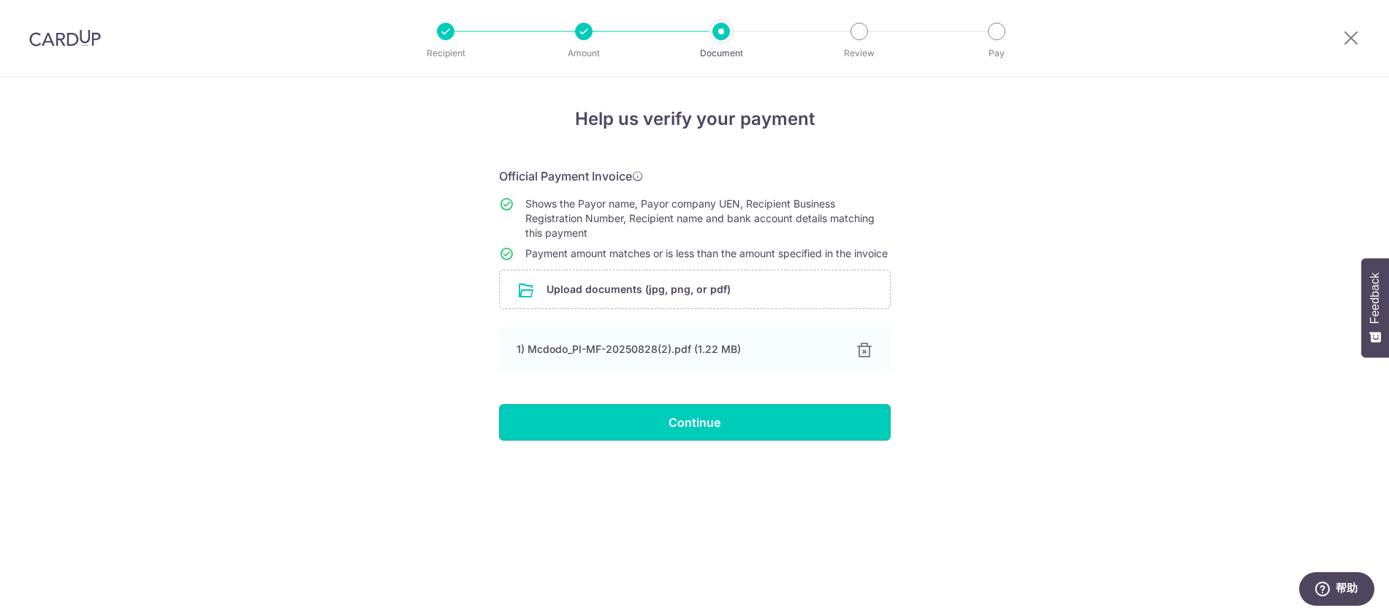
drag, startPoint x: 741, startPoint y: 440, endPoint x: 730, endPoint y: 441, distance: 10.3
click at [741, 440] on input "Continue" at bounding box center [695, 422] width 392 height 37
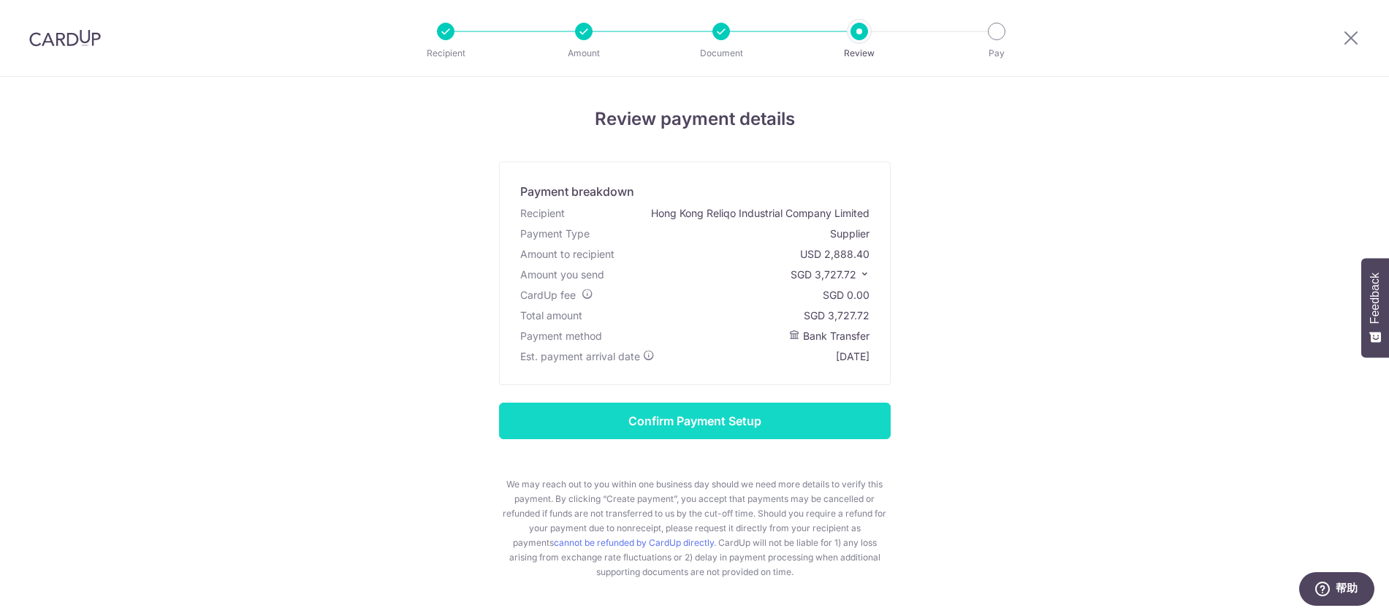
click at [694, 425] on input "Confirm Payment Setup" at bounding box center [695, 420] width 392 height 37
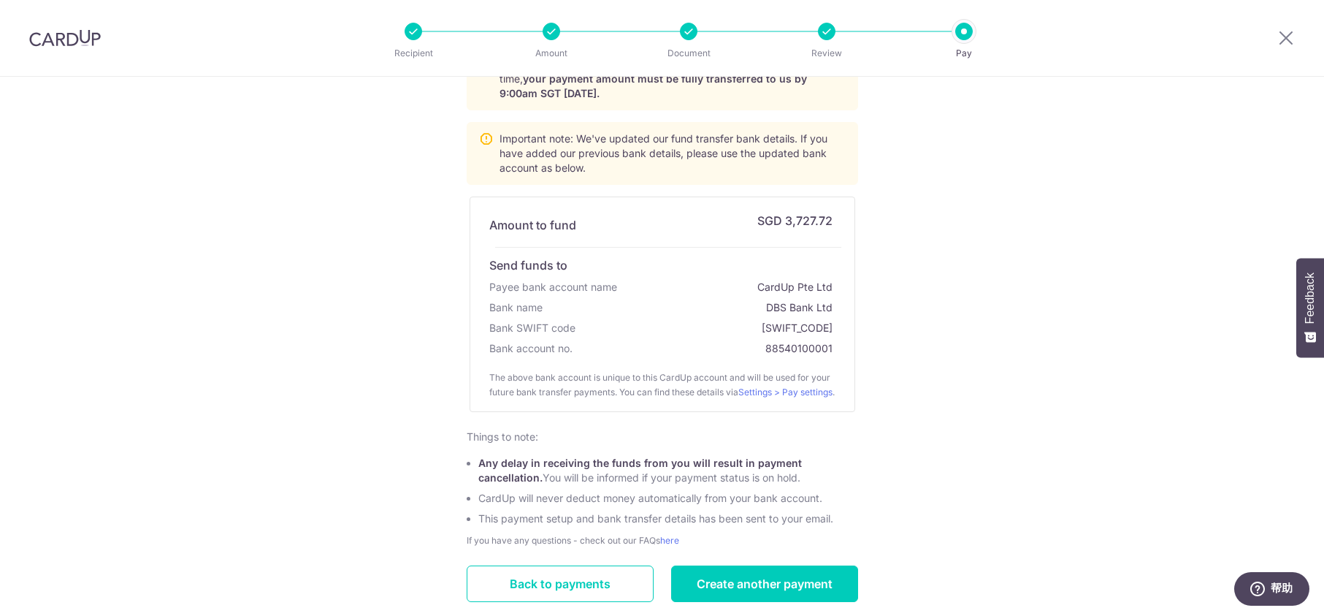
scroll to position [204, 0]
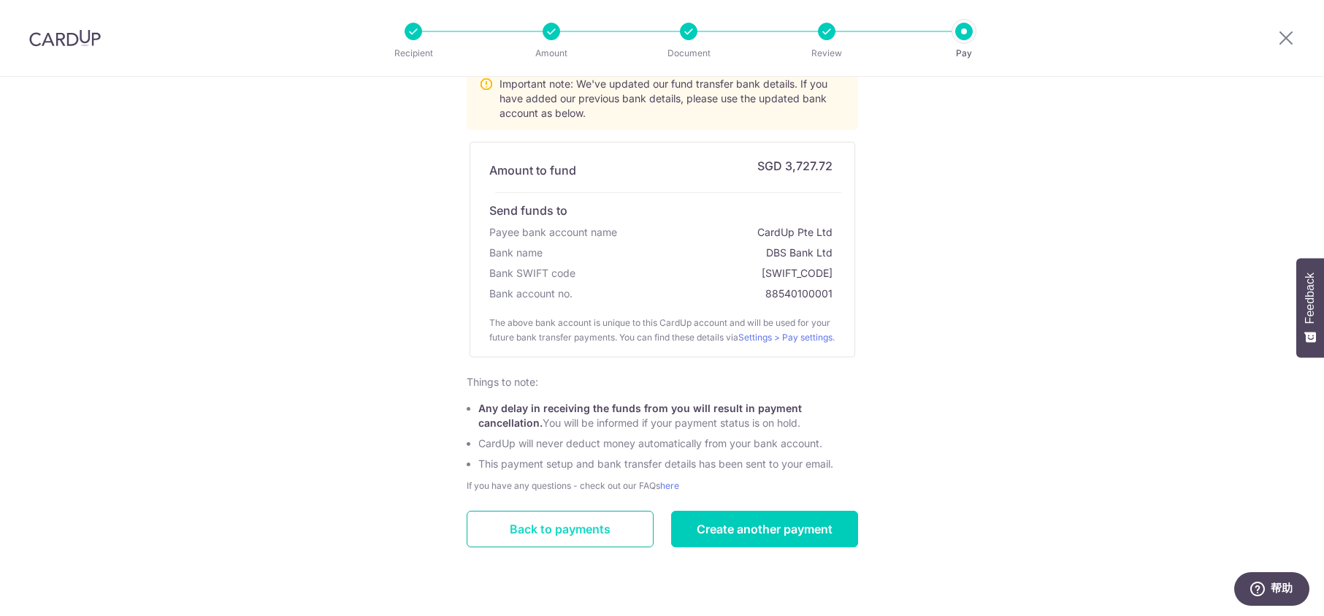
click at [605, 533] on link "Back to payments" at bounding box center [560, 529] width 187 height 37
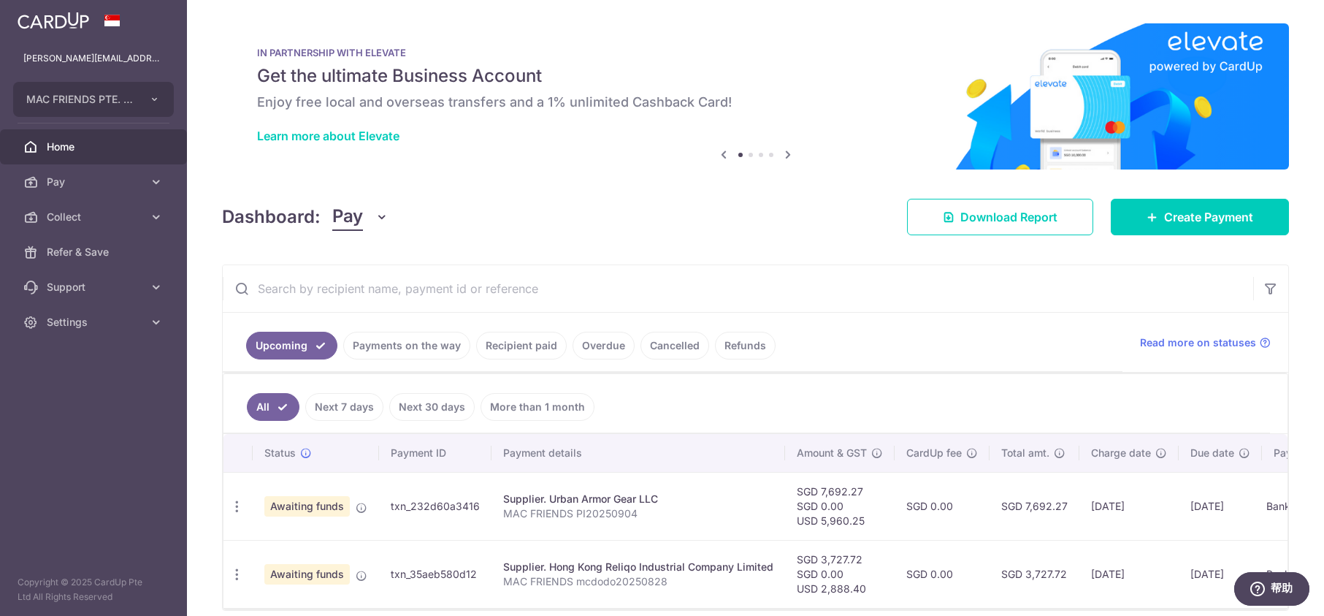
scroll to position [64, 0]
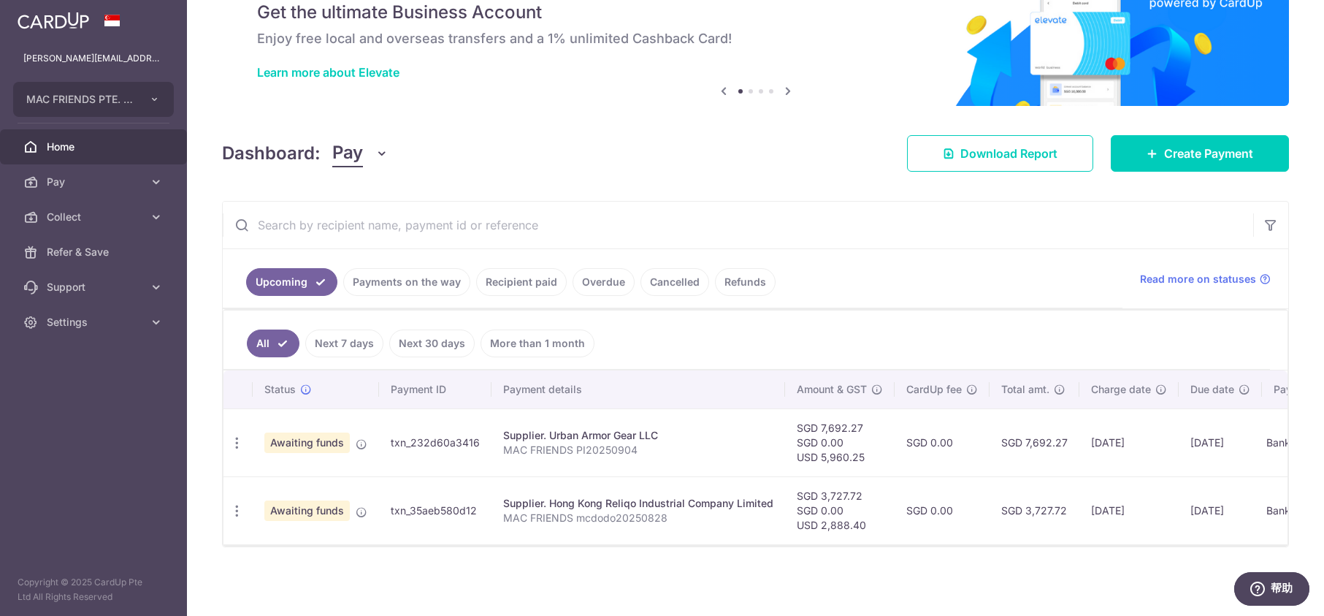
drag, startPoint x: 477, startPoint y: 443, endPoint x: 388, endPoint y: 449, distance: 89.3
click at [389, 445] on td "txn_232d60a3416" at bounding box center [435, 442] width 112 height 68
copy td "txn_232d60a3416"
click at [479, 511] on td "txn_35aeb580d12" at bounding box center [435, 510] width 112 height 68
drag, startPoint x: 477, startPoint y: 507, endPoint x: 384, endPoint y: 514, distance: 93.0
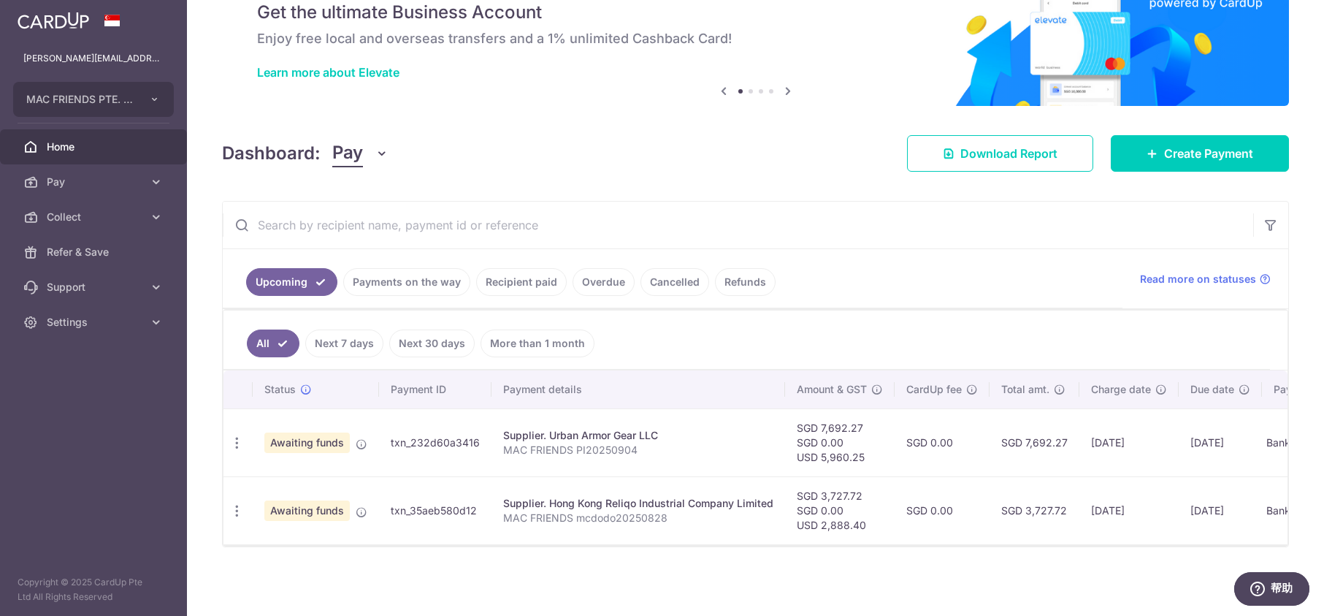
click at [383, 511] on td "txn_35aeb580d12" at bounding box center [435, 510] width 112 height 68
copy td "txn_35aeb580d12"
